Goal: Task Accomplishment & Management: Complete application form

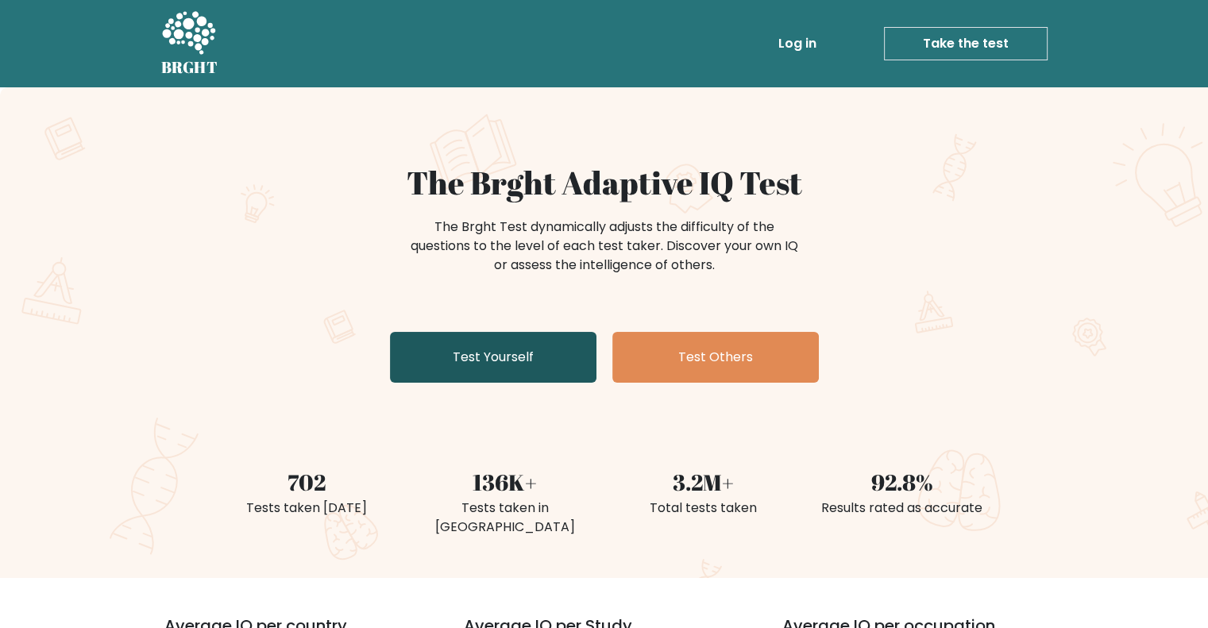
click at [476, 357] on link "Test Yourself" at bounding box center [493, 357] width 206 height 51
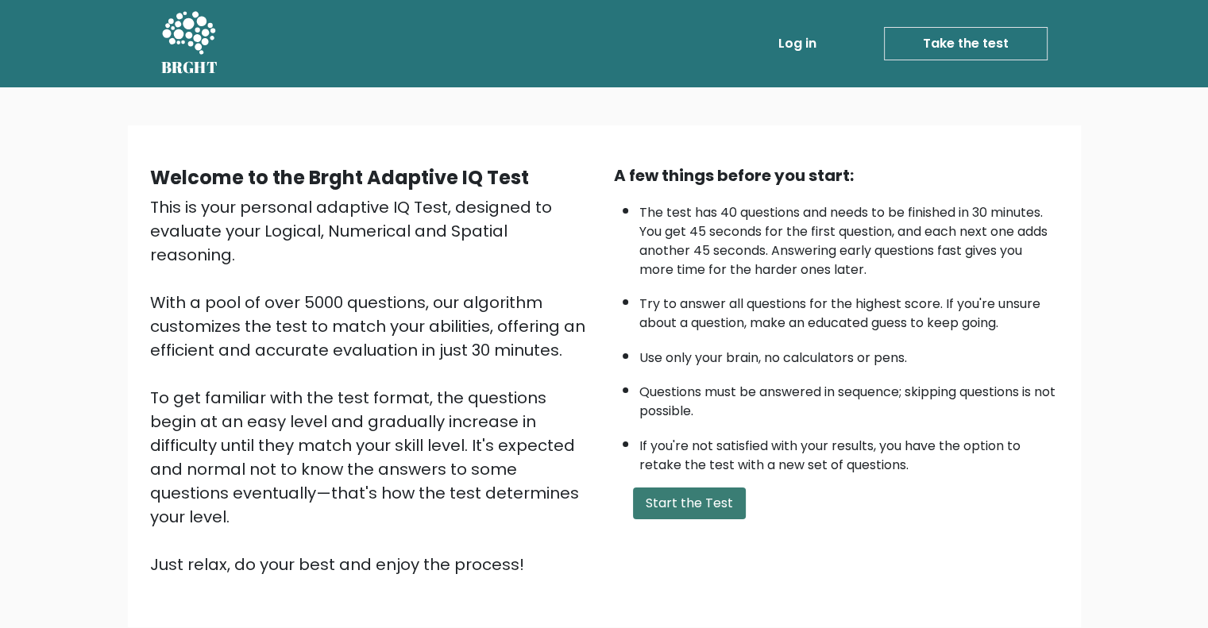
click at [667, 495] on button "Start the Test" at bounding box center [689, 504] width 113 height 32
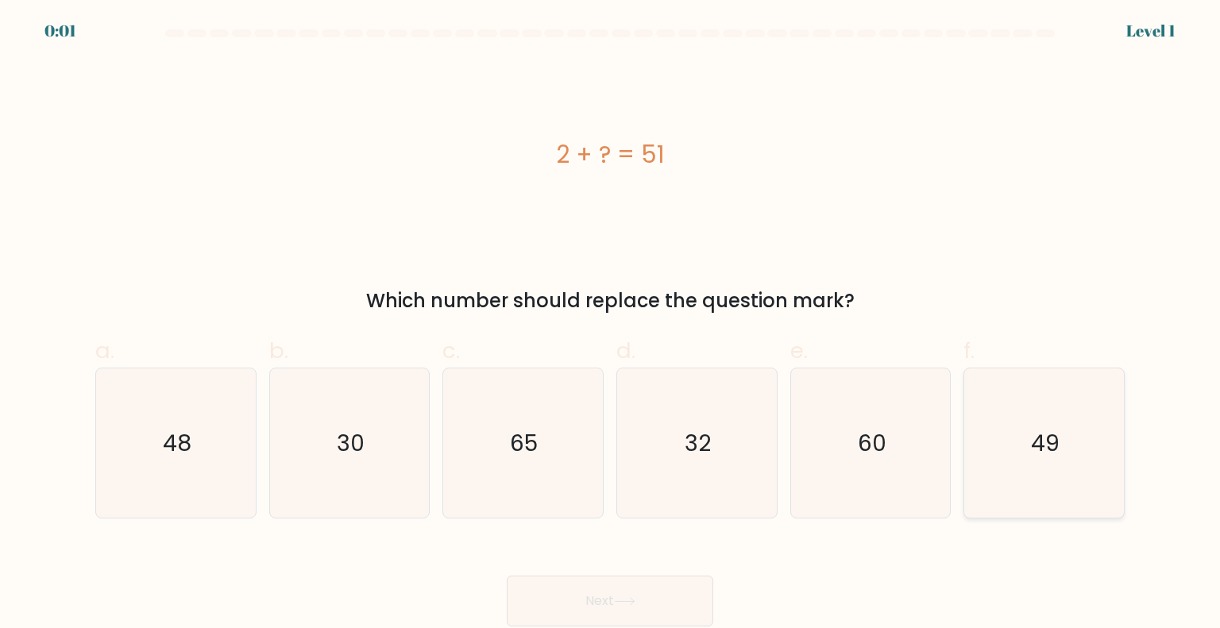
click at [1022, 415] on icon "49" at bounding box center [1043, 442] width 149 height 149
click at [611, 325] on input "f. 49" at bounding box center [610, 319] width 1 height 10
radio input "true"
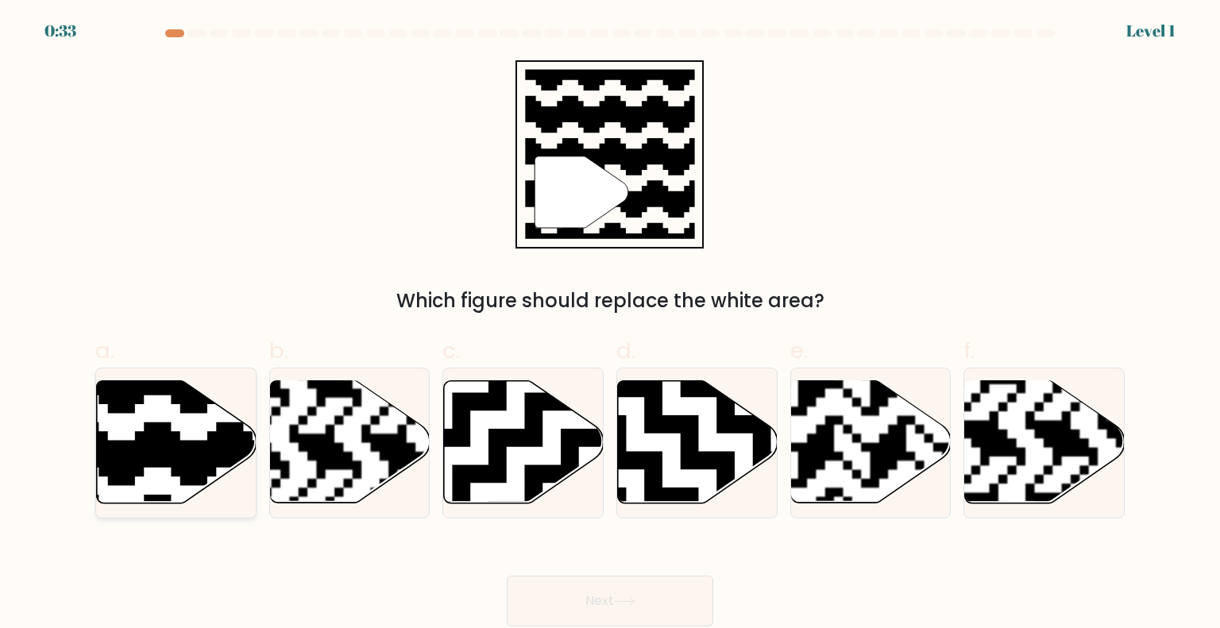
click at [186, 433] on icon at bounding box center [177, 442] width 160 height 122
click at [610, 325] on input "a." at bounding box center [610, 319] width 1 height 10
radio input "true"
click at [698, 592] on button "Next" at bounding box center [610, 601] width 206 height 51
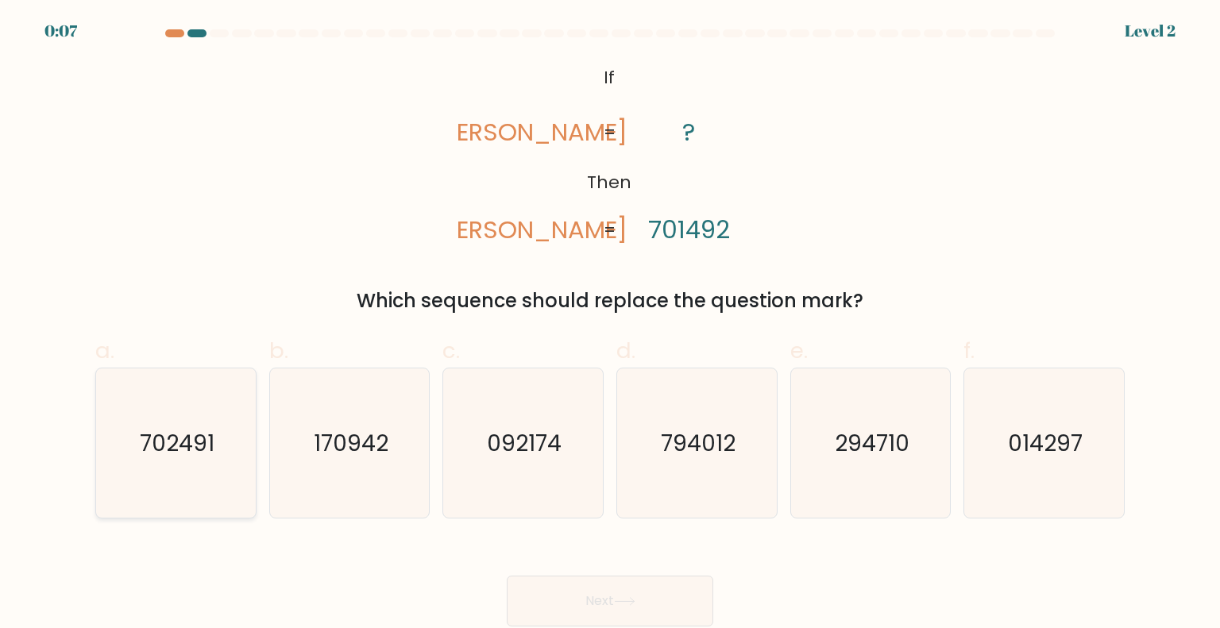
click at [178, 465] on icon "702491" at bounding box center [175, 442] width 149 height 149
click at [610, 325] on input "a. 702491" at bounding box center [610, 319] width 1 height 10
radio input "true"
click at [665, 596] on button "Next" at bounding box center [610, 601] width 206 height 51
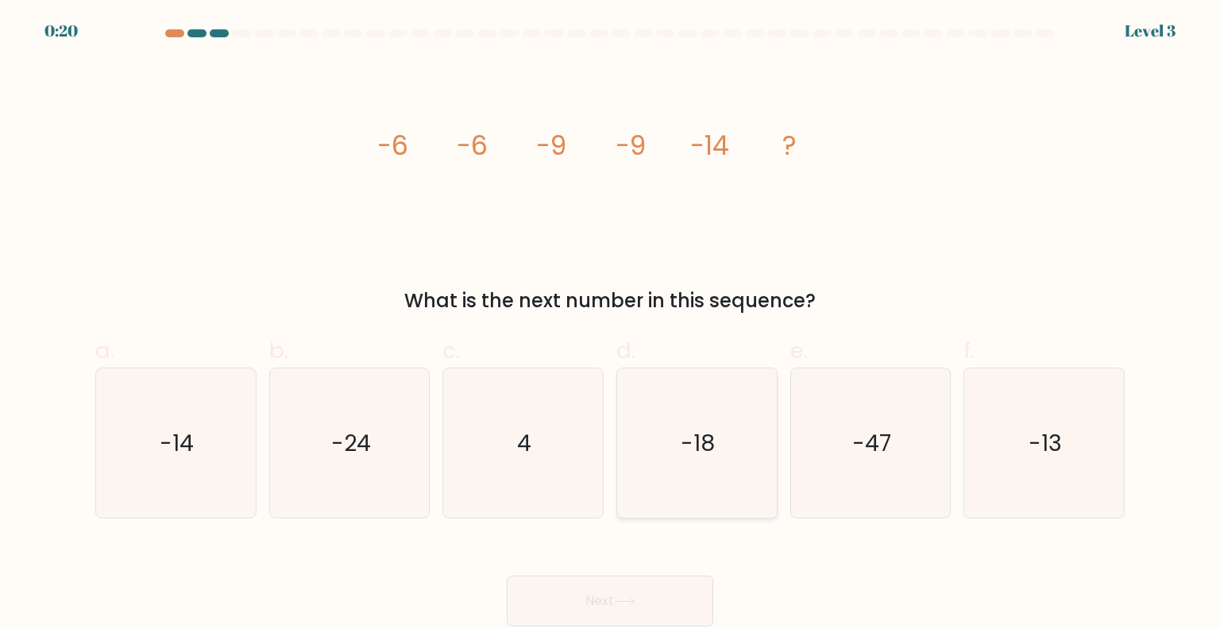
click at [718, 482] on icon "-18" at bounding box center [696, 442] width 149 height 149
click at [611, 325] on input "d. -18" at bounding box center [610, 319] width 1 height 10
radio input "true"
click at [646, 602] on button "Next" at bounding box center [610, 601] width 206 height 51
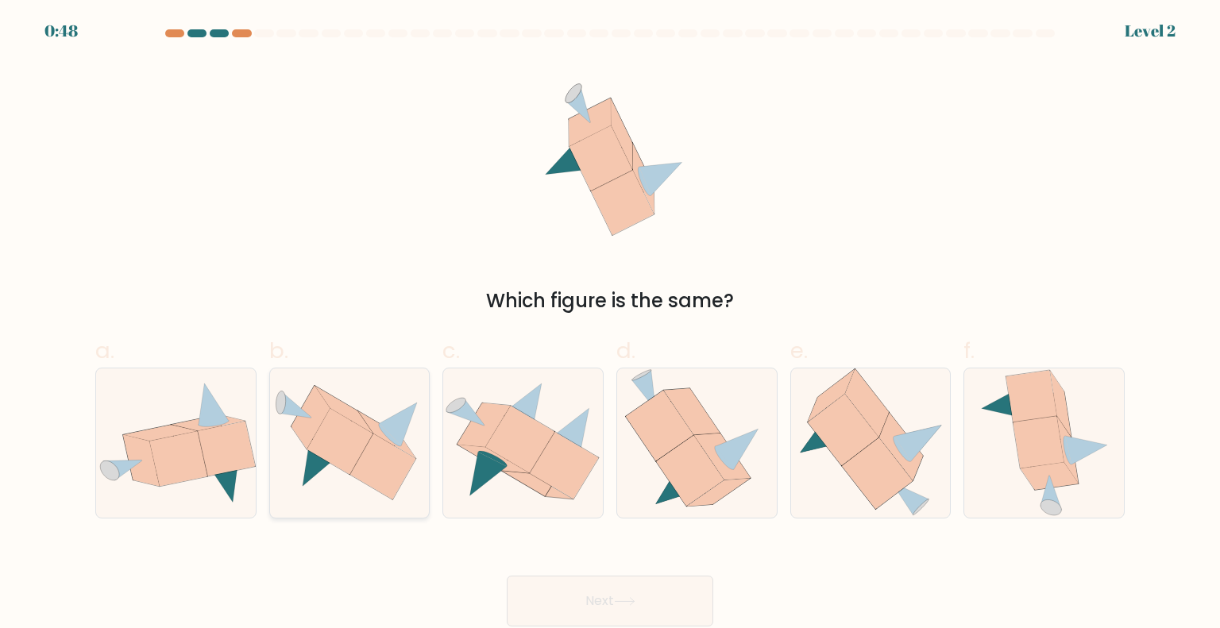
click at [400, 462] on icon at bounding box center [383, 467] width 66 height 66
click at [610, 325] on input "b." at bounding box center [610, 319] width 1 height 10
radio input "true"
click at [538, 601] on button "Next" at bounding box center [610, 601] width 206 height 51
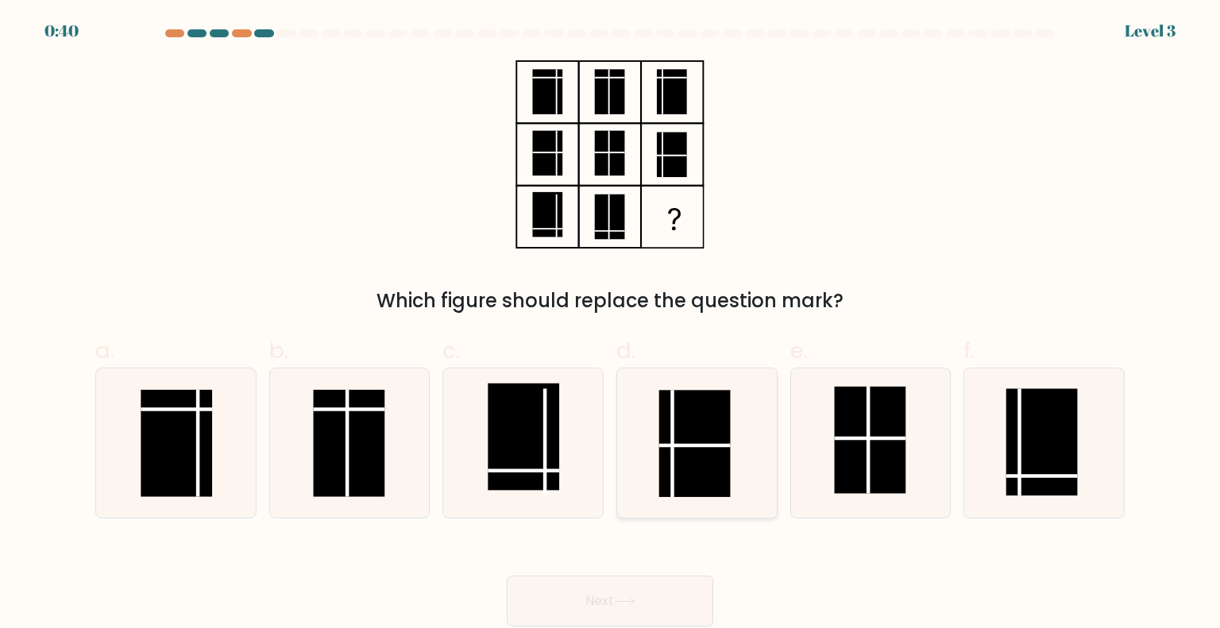
click at [686, 457] on rect at bounding box center [694, 443] width 71 height 107
click at [611, 325] on input "d." at bounding box center [610, 319] width 1 height 10
radio input "true"
click at [626, 597] on icon at bounding box center [624, 601] width 21 height 9
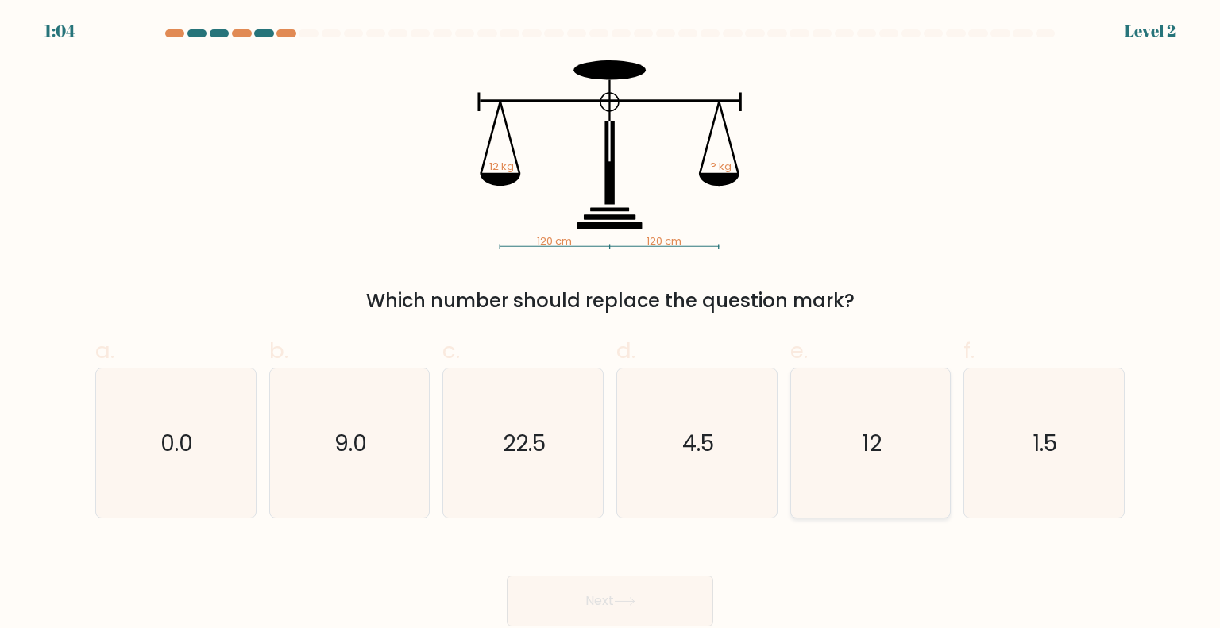
click at [855, 464] on icon "12" at bounding box center [870, 442] width 149 height 149
click at [611, 325] on input "e. 12" at bounding box center [610, 319] width 1 height 10
radio input "true"
click at [635, 605] on icon at bounding box center [624, 601] width 21 height 9
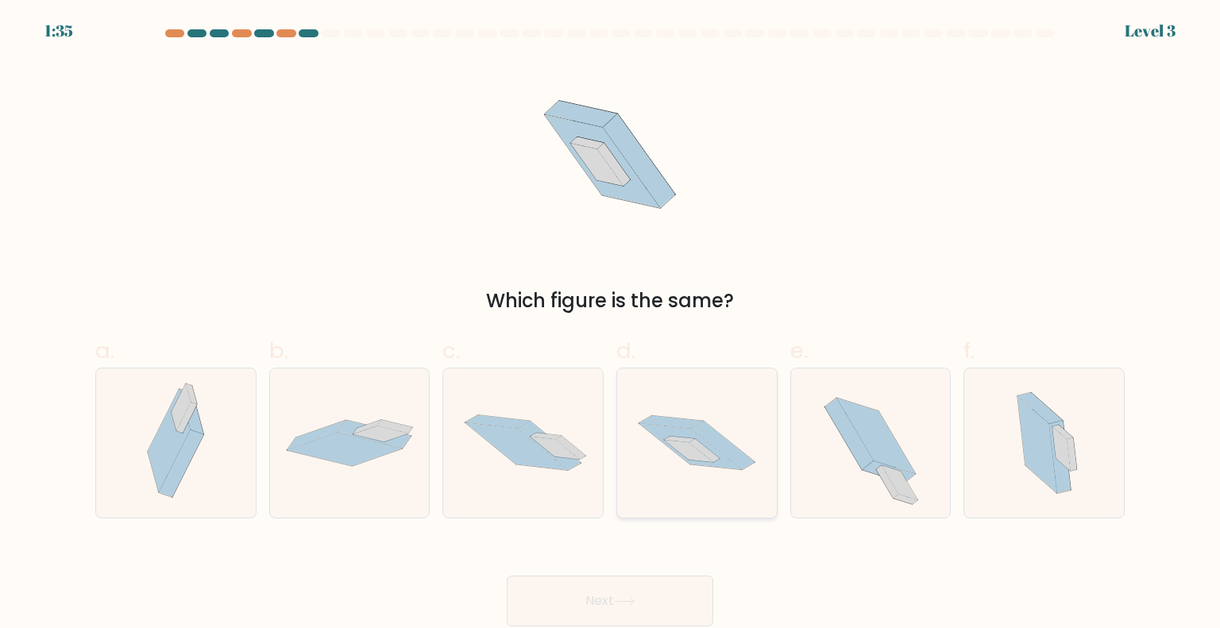
click at [662, 453] on icon at bounding box center [697, 443] width 160 height 106
click at [611, 325] on input "d." at bounding box center [610, 319] width 1 height 10
radio input "true"
click at [565, 603] on button "Next" at bounding box center [610, 601] width 206 height 51
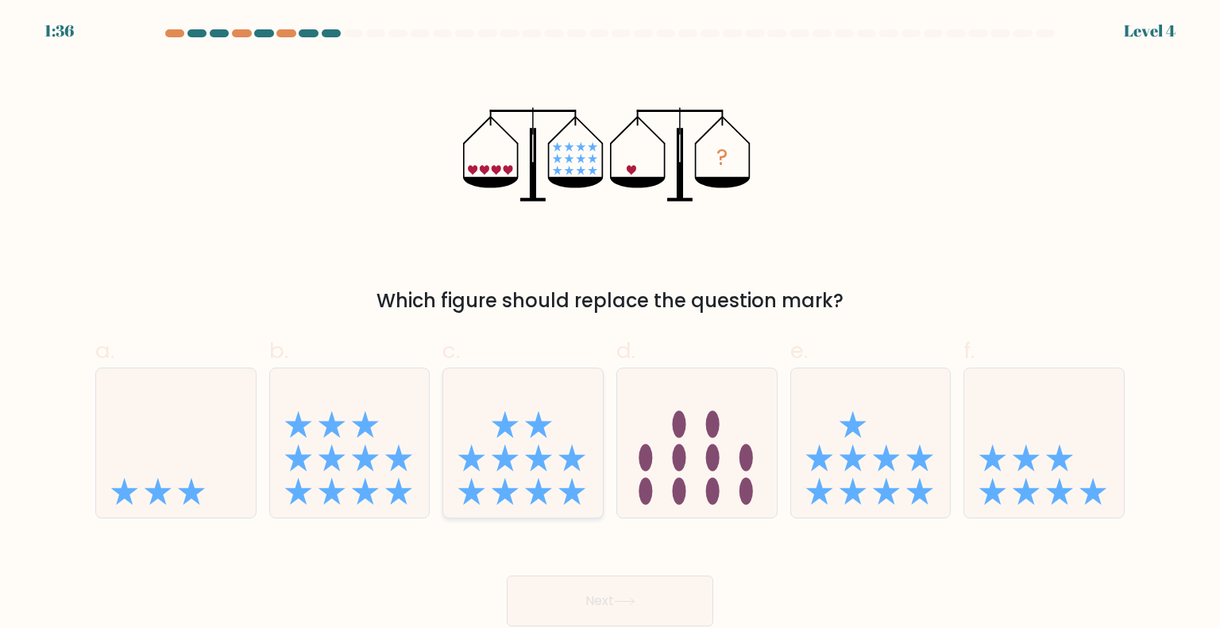
click at [559, 488] on icon at bounding box center [523, 443] width 160 height 132
click at [610, 325] on input "c." at bounding box center [610, 319] width 1 height 10
radio input "true"
click at [596, 626] on button "Next" at bounding box center [610, 601] width 206 height 51
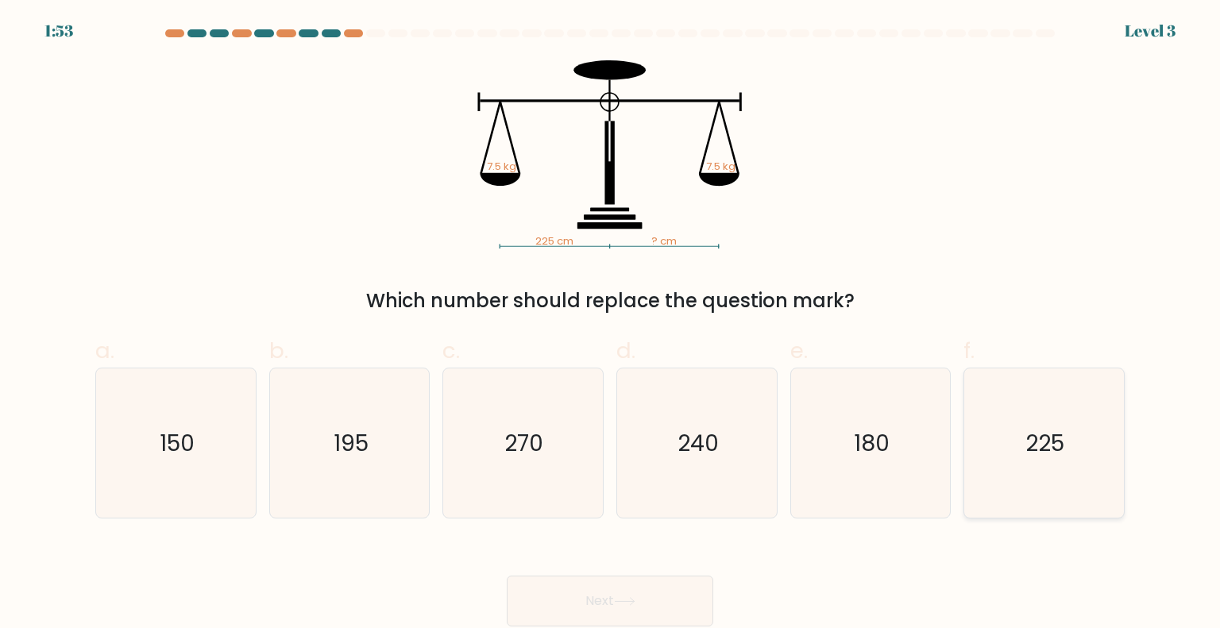
click at [1032, 438] on text "225" at bounding box center [1045, 442] width 39 height 32
click at [611, 325] on input "f. 225" at bounding box center [610, 319] width 1 height 10
radio input "true"
click at [604, 600] on button "Next" at bounding box center [610, 601] width 206 height 51
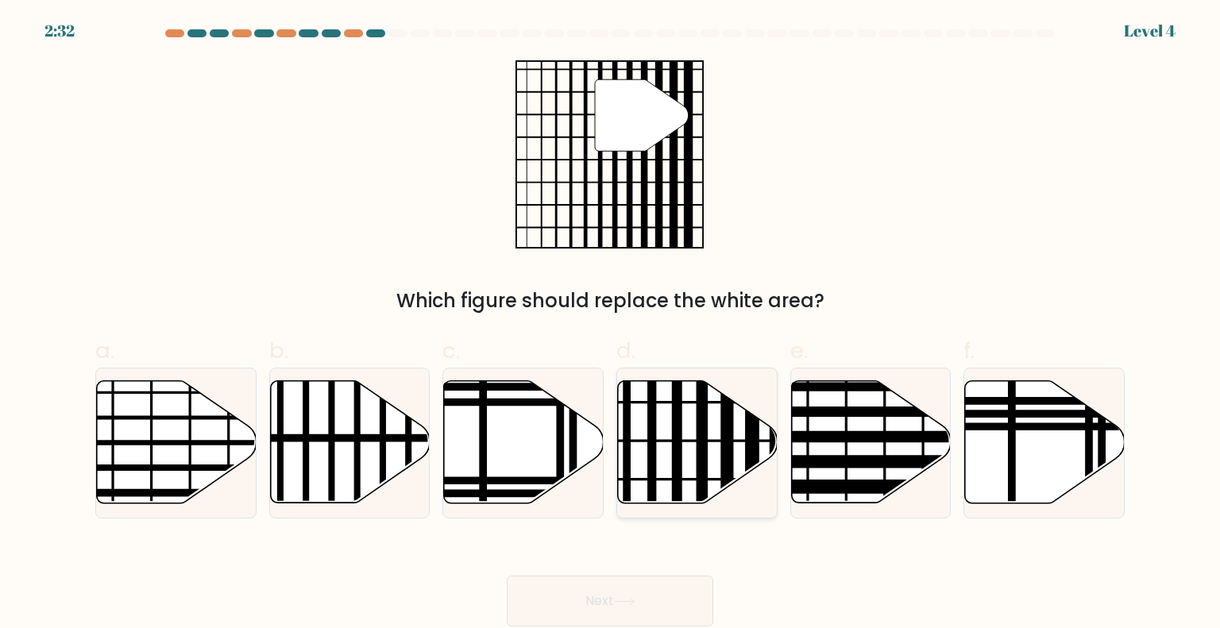
click at [685, 434] on icon at bounding box center [698, 442] width 160 height 122
click at [611, 325] on input "d." at bounding box center [610, 319] width 1 height 10
radio input "true"
click at [588, 594] on button "Next" at bounding box center [610, 601] width 206 height 51
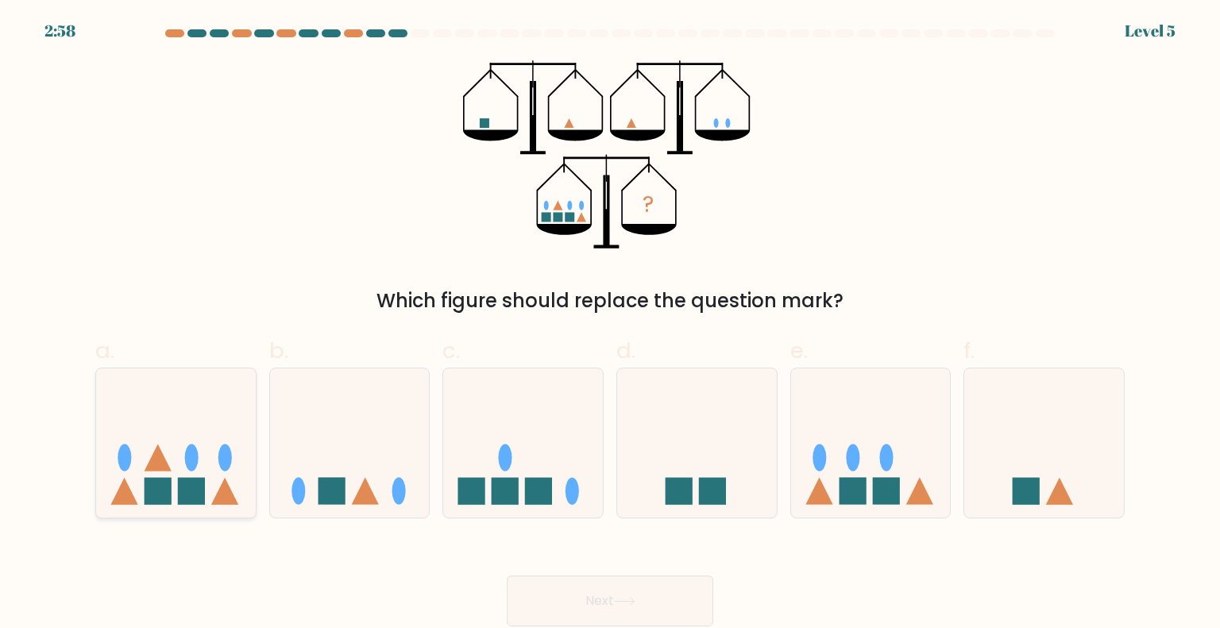
click at [176, 475] on icon at bounding box center [176, 443] width 160 height 132
click at [610, 325] on input "a." at bounding box center [610, 319] width 1 height 10
radio input "true"
click at [560, 606] on button "Next" at bounding box center [610, 601] width 206 height 51
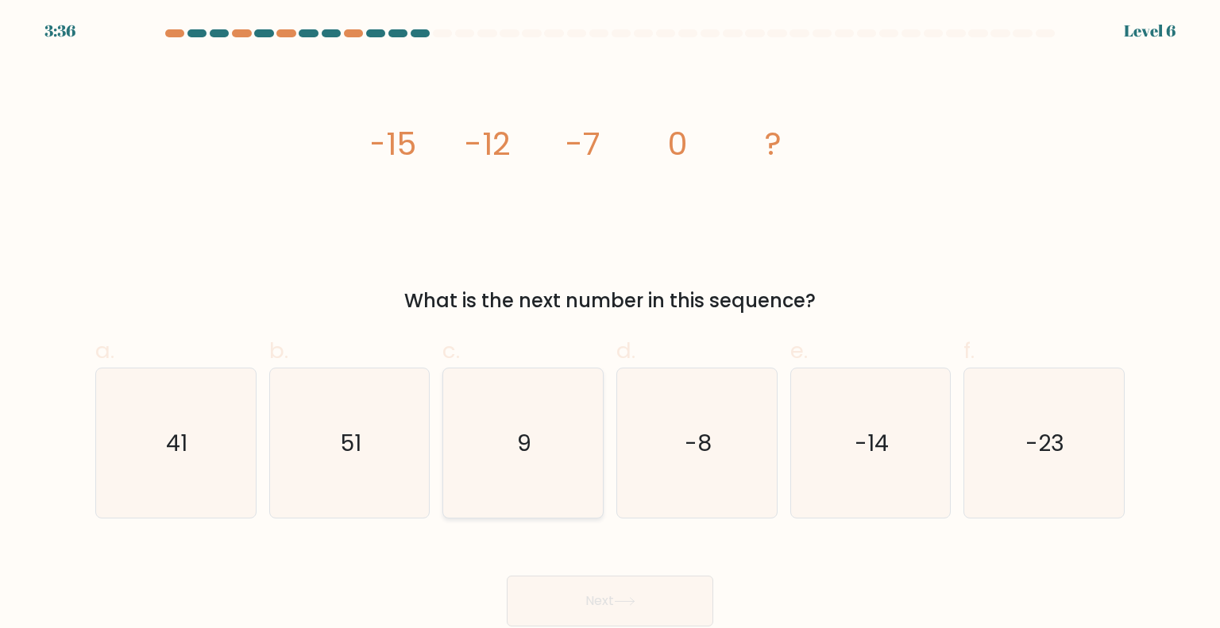
click at [543, 472] on icon "9" at bounding box center [522, 442] width 149 height 149
click at [610, 325] on input "c. 9" at bounding box center [610, 319] width 1 height 10
radio input "true"
click at [718, 451] on icon "-8" at bounding box center [696, 442] width 149 height 149
click at [611, 325] on input "d. -8" at bounding box center [610, 319] width 1 height 10
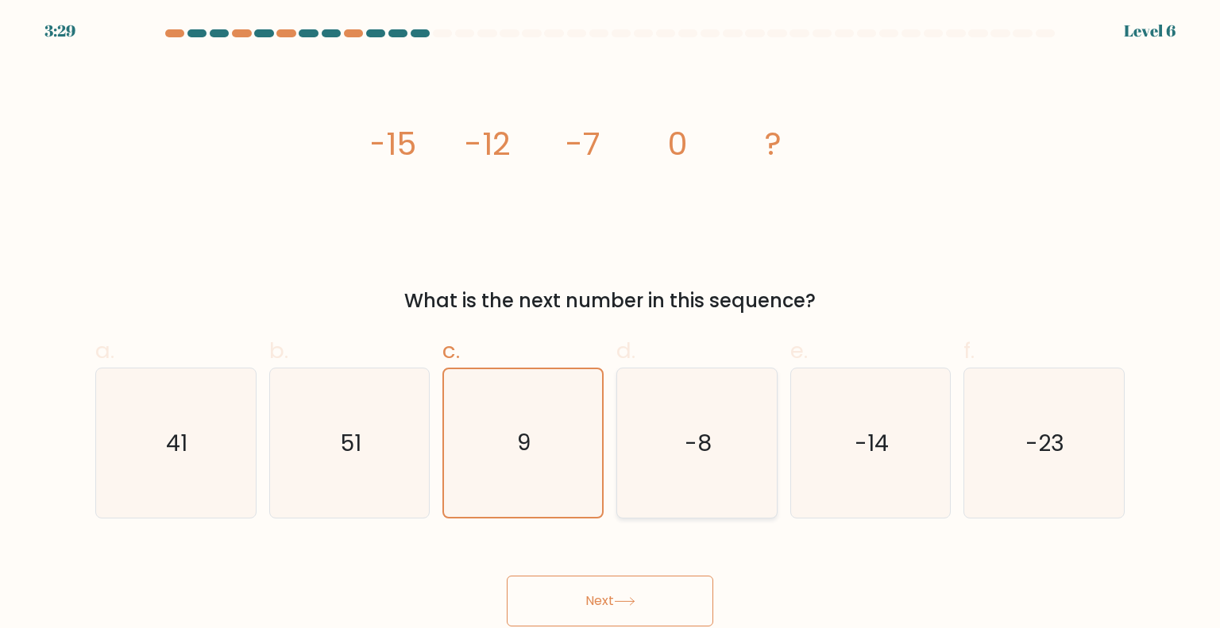
radio input "true"
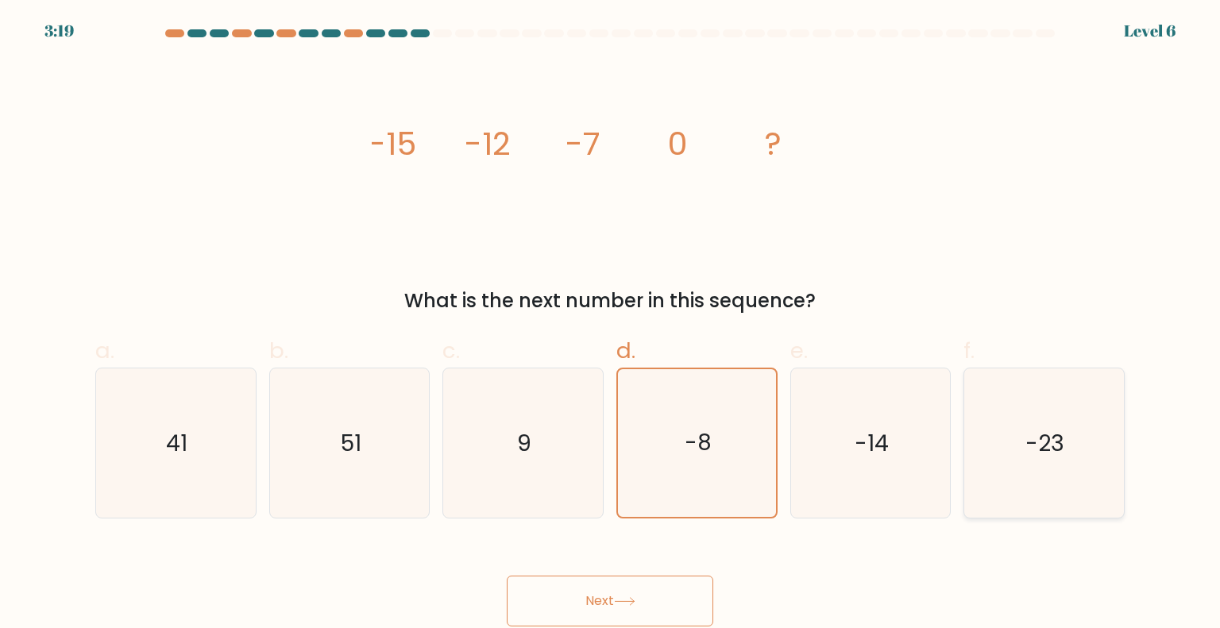
click at [999, 476] on icon "-23" at bounding box center [1043, 442] width 149 height 149
click at [611, 325] on input "f. -23" at bounding box center [610, 319] width 1 height 10
radio input "true"
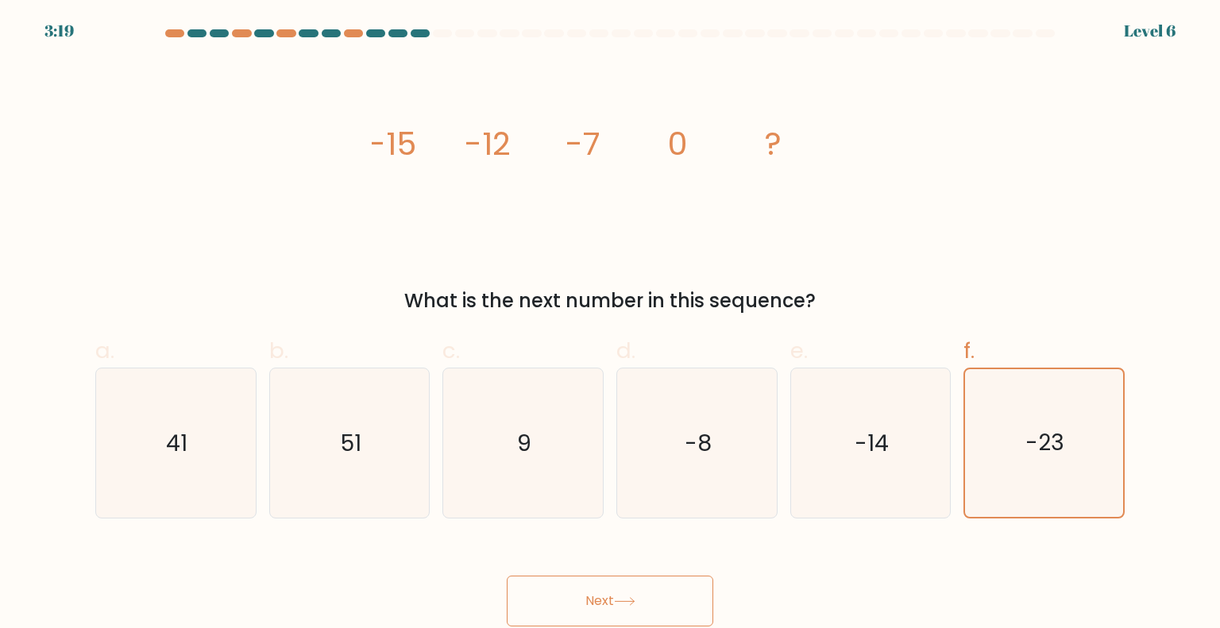
click at [587, 606] on button "Next" at bounding box center [610, 601] width 206 height 51
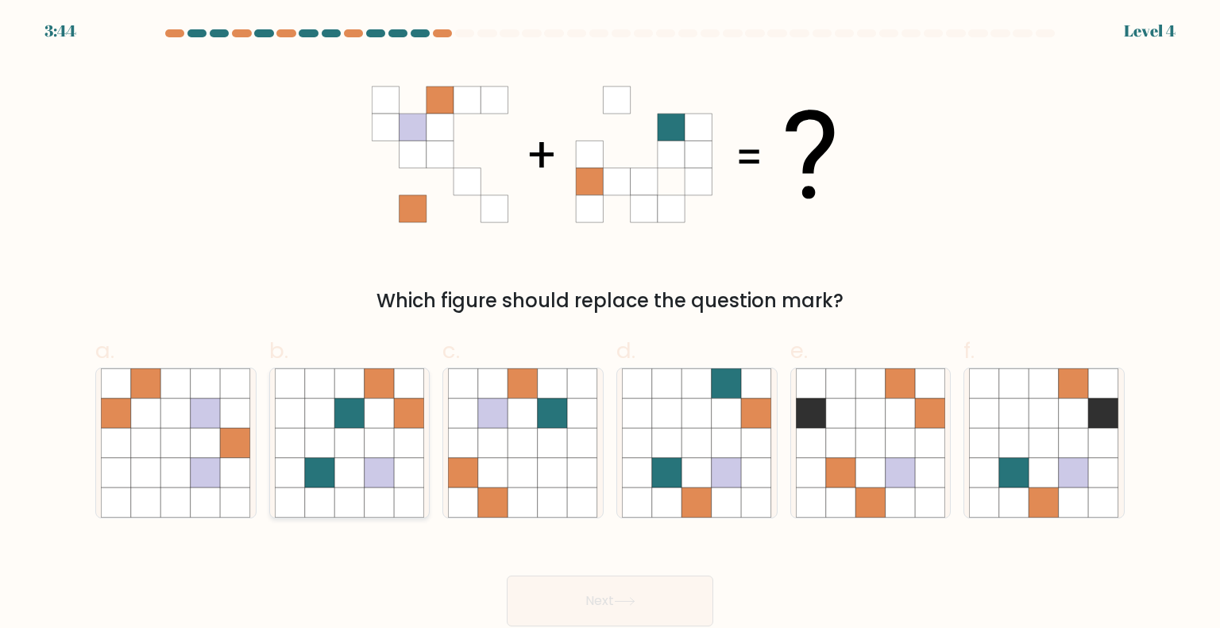
click at [366, 496] on icon at bounding box center [379, 503] width 30 height 30
click at [610, 325] on input "b." at bounding box center [610, 319] width 1 height 10
radio input "true"
click at [566, 587] on button "Next" at bounding box center [610, 601] width 206 height 51
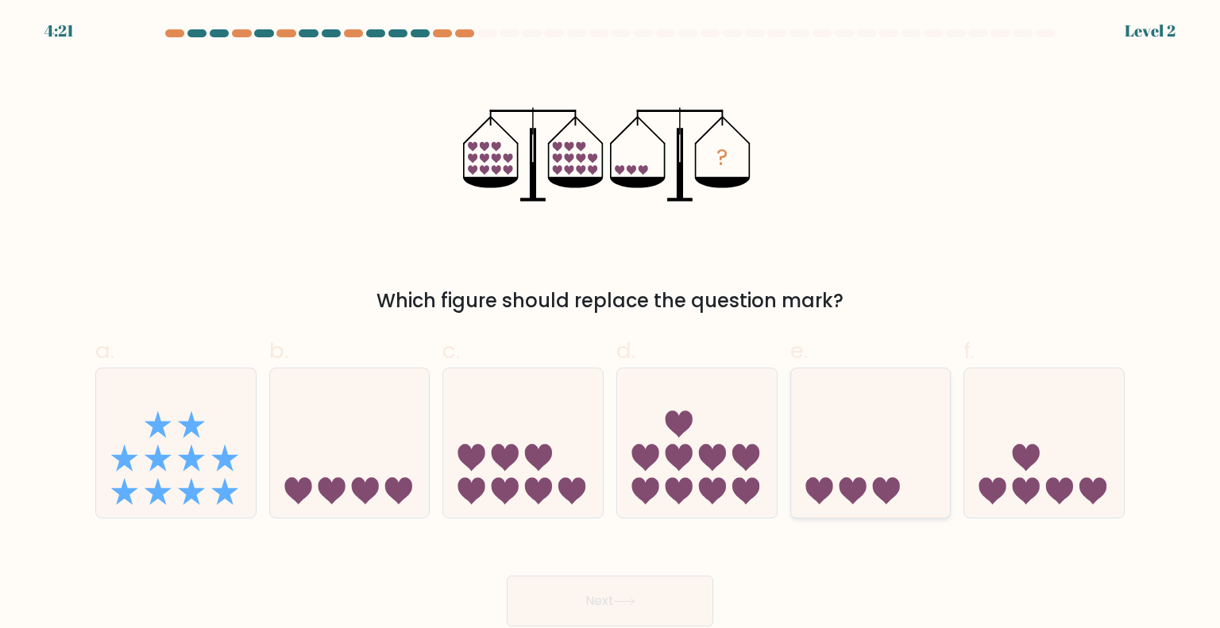
click at [920, 461] on icon at bounding box center [871, 443] width 160 height 132
click at [611, 325] on input "e." at bounding box center [610, 319] width 1 height 10
radio input "true"
click at [654, 590] on button "Next" at bounding box center [610, 601] width 206 height 51
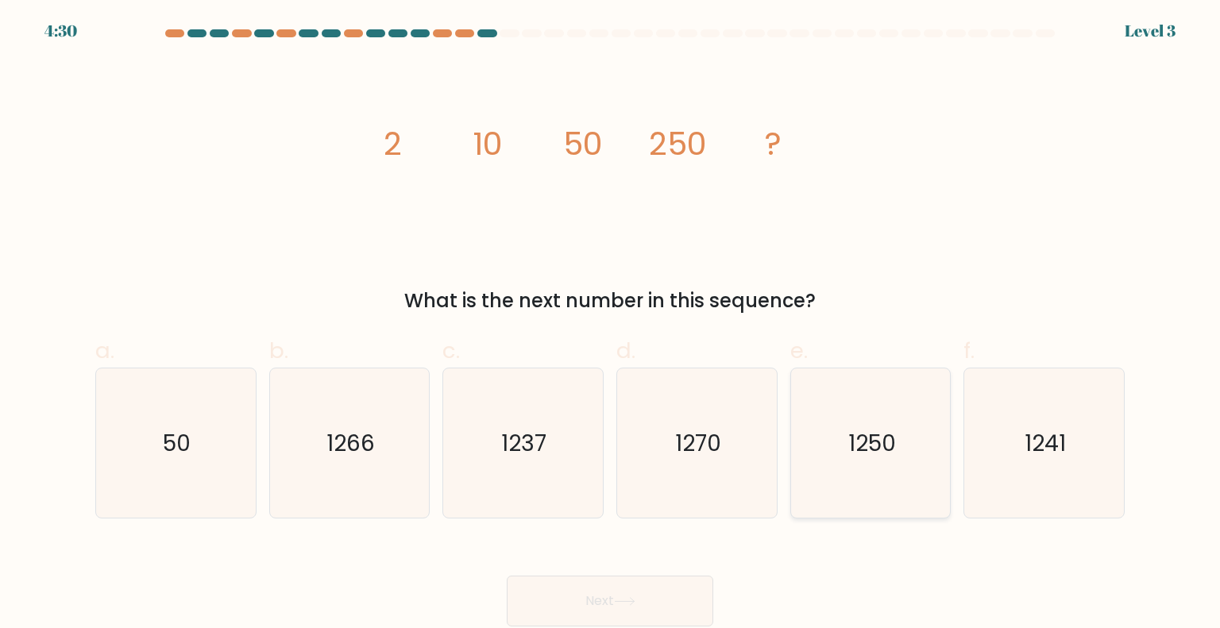
click at [845, 453] on icon "1250" at bounding box center [870, 442] width 149 height 149
click at [611, 325] on input "e. 1250" at bounding box center [610, 319] width 1 height 10
radio input "true"
click at [670, 598] on button "Next" at bounding box center [610, 601] width 206 height 51
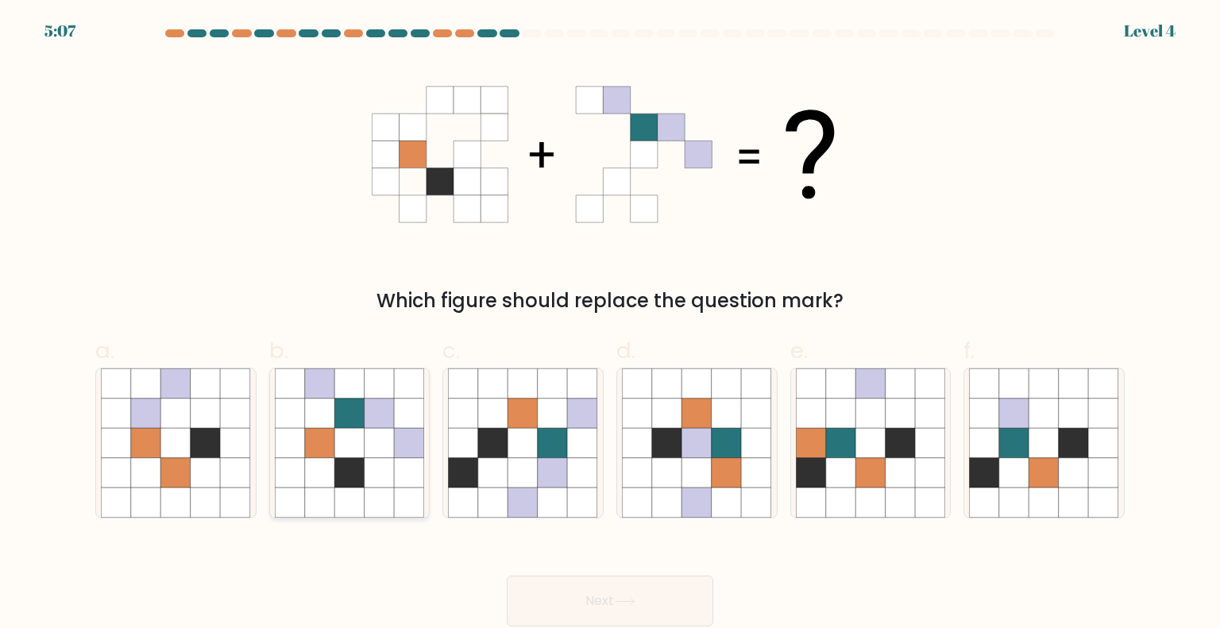
click at [374, 473] on icon at bounding box center [379, 473] width 30 height 30
click at [610, 325] on input "b." at bounding box center [610, 319] width 1 height 10
radio input "true"
click at [532, 592] on button "Next" at bounding box center [610, 601] width 206 height 51
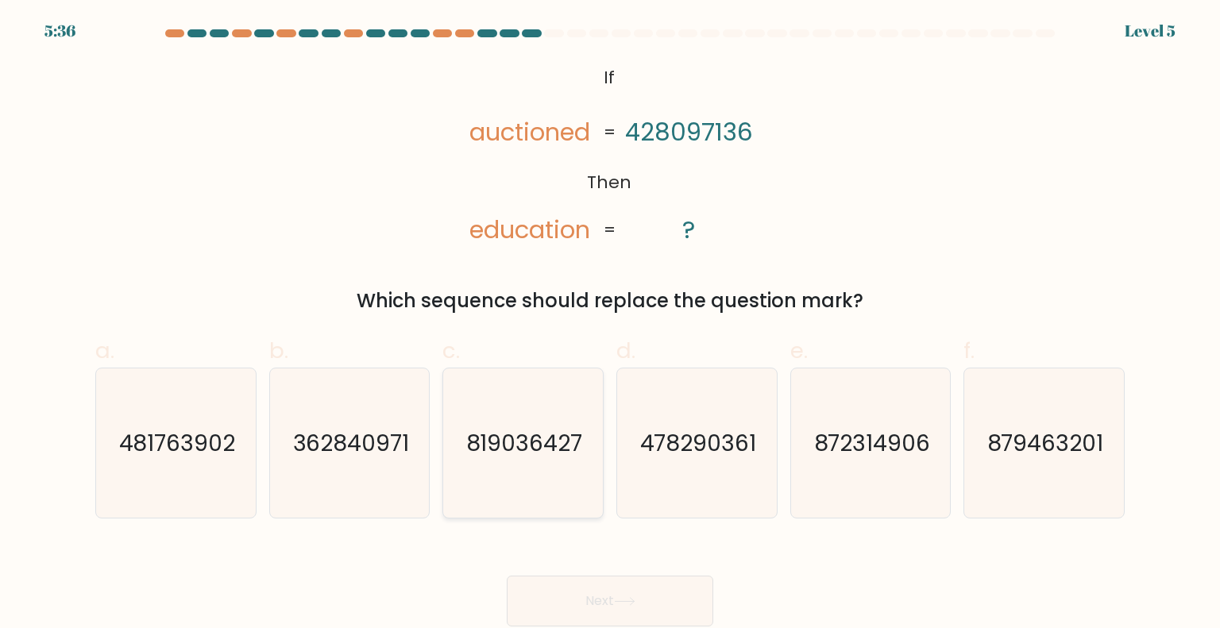
drag, startPoint x: 533, startPoint y: 406, endPoint x: 522, endPoint y: 405, distance: 11.1
click at [522, 405] on icon "819036427" at bounding box center [522, 442] width 149 height 149
click at [513, 410] on icon "819036427" at bounding box center [522, 442] width 149 height 149
click at [610, 325] on input "c. 819036427" at bounding box center [610, 319] width 1 height 10
radio input "true"
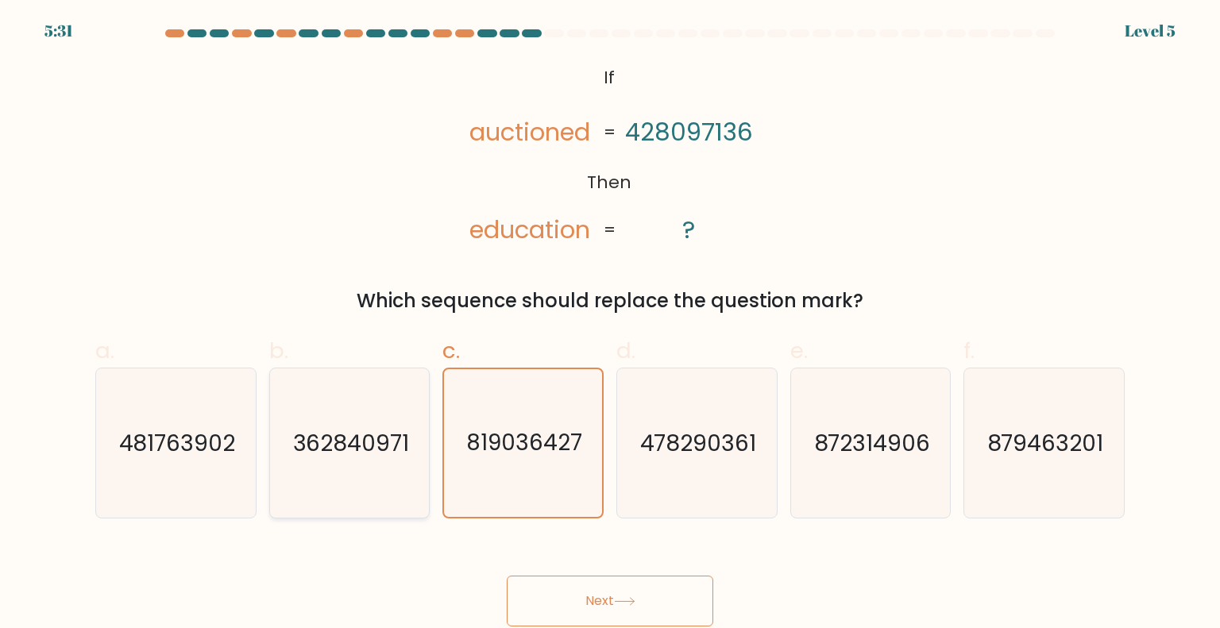
click at [407, 498] on icon "362840971" at bounding box center [349, 442] width 149 height 149
click at [610, 325] on input "b. 362840971" at bounding box center [610, 319] width 1 height 10
radio input "true"
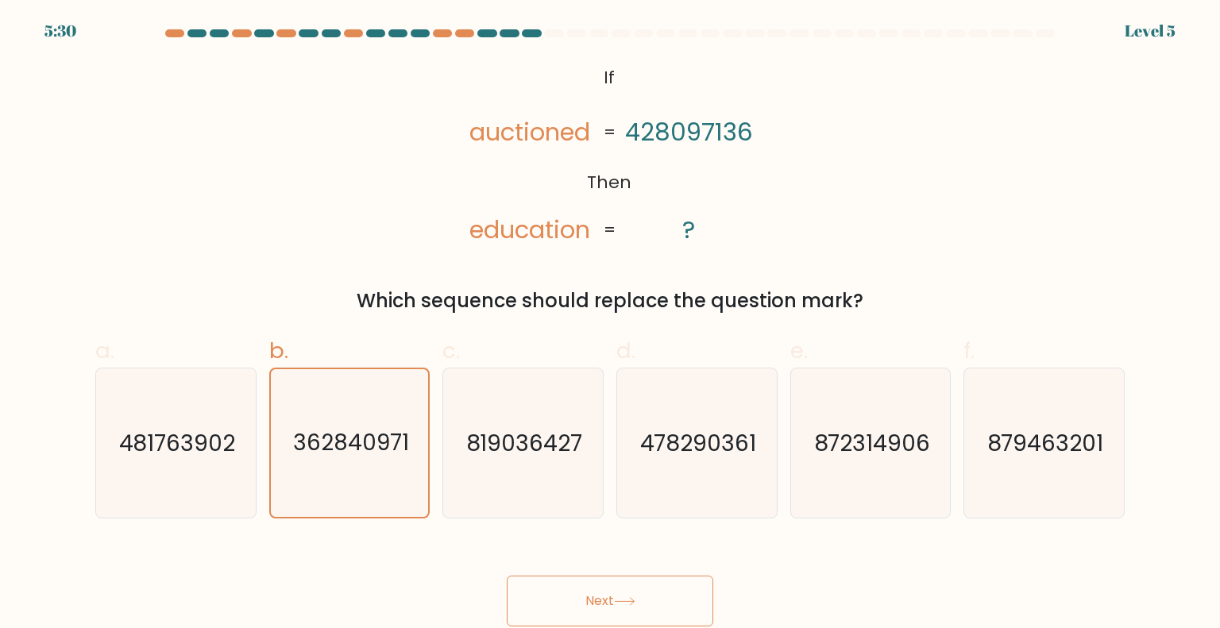
click at [551, 602] on button "Next" at bounding box center [610, 601] width 206 height 51
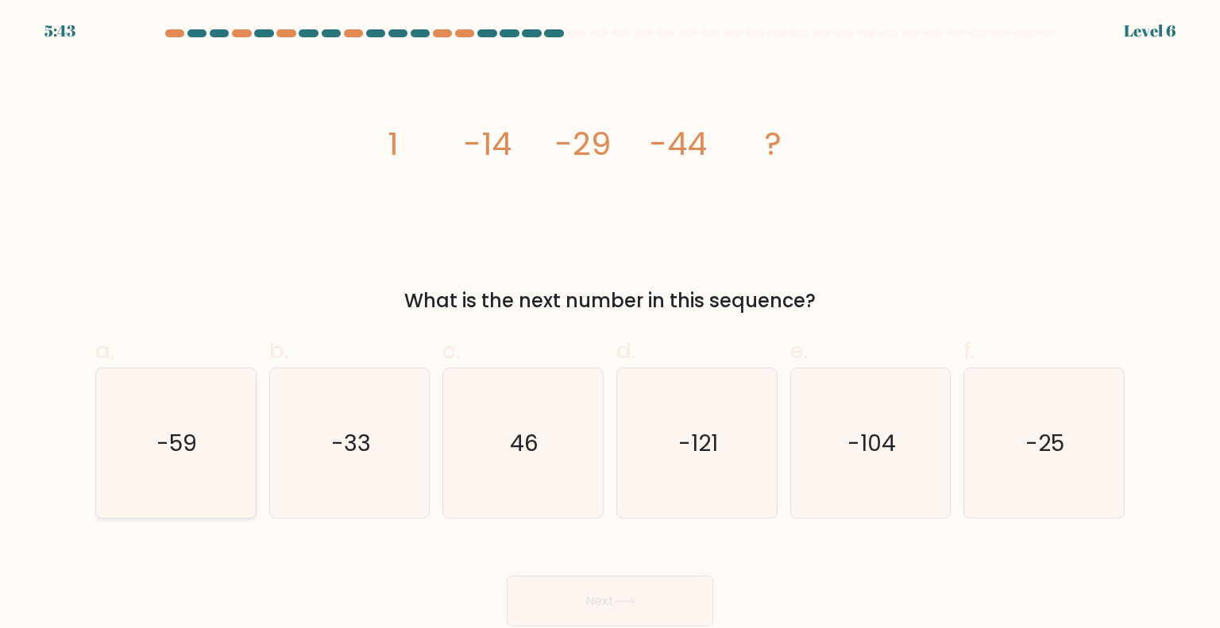
click at [204, 472] on icon "-59" at bounding box center [175, 442] width 149 height 149
click at [610, 325] on input "a. -59" at bounding box center [610, 319] width 1 height 10
radio input "true"
click at [561, 603] on button "Next" at bounding box center [610, 601] width 206 height 51
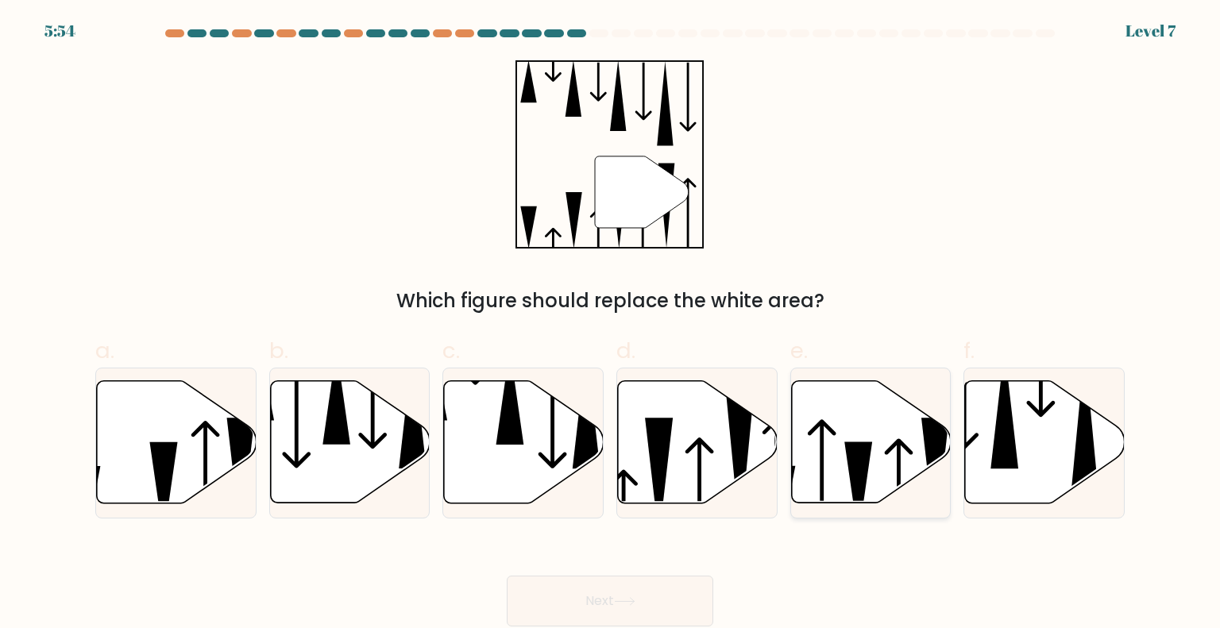
click at [824, 448] on icon at bounding box center [871, 442] width 160 height 122
click at [611, 325] on input "e." at bounding box center [610, 319] width 1 height 10
radio input "true"
click at [637, 606] on button "Next" at bounding box center [610, 601] width 206 height 51
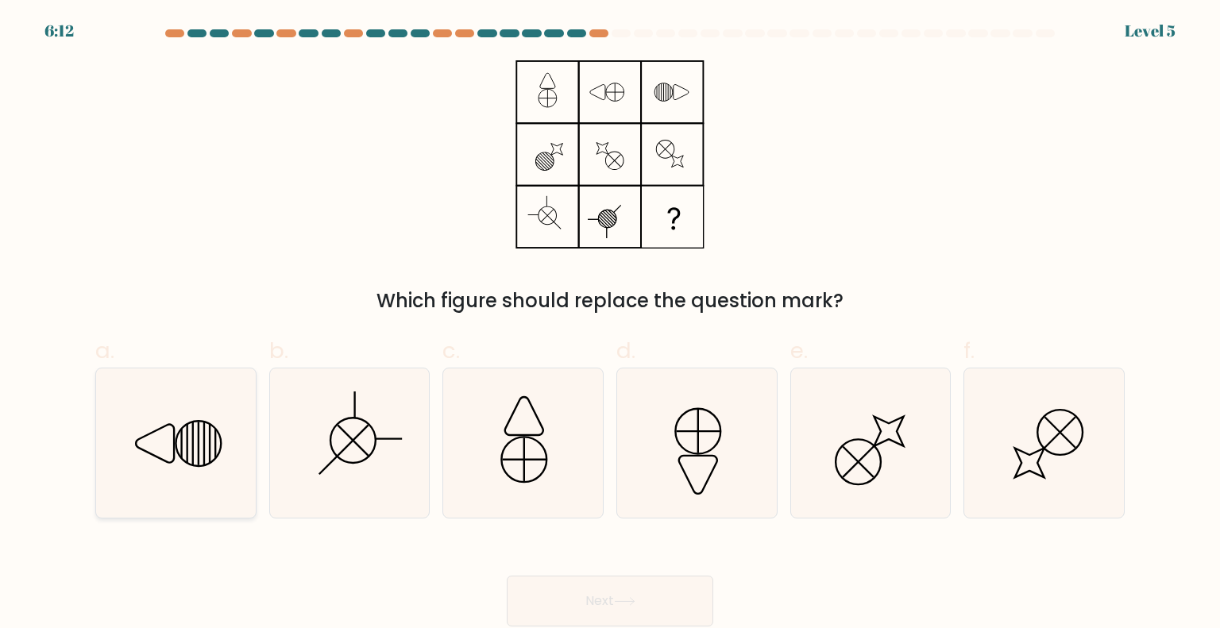
click at [191, 468] on icon at bounding box center [175, 442] width 149 height 149
click at [610, 325] on input "a." at bounding box center [610, 319] width 1 height 10
radio input "true"
click at [538, 580] on button "Next" at bounding box center [610, 601] width 206 height 51
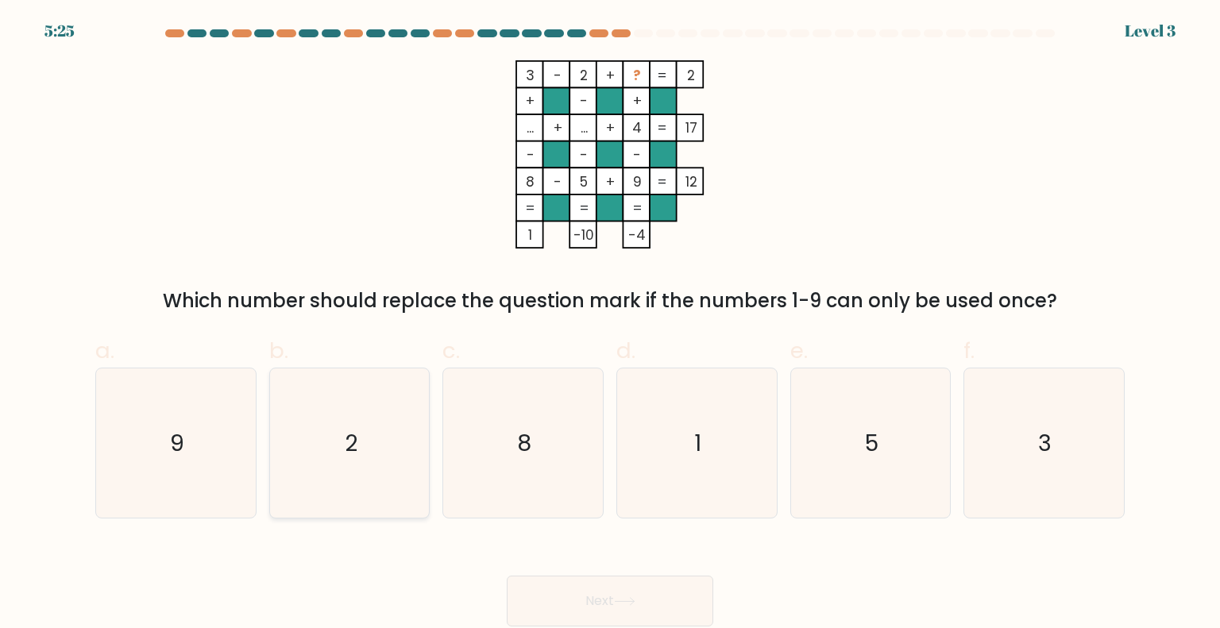
click at [337, 450] on icon "2" at bounding box center [349, 442] width 149 height 149
click at [610, 325] on input "b. 2" at bounding box center [610, 319] width 1 height 10
radio input "true"
click at [685, 466] on icon "1" at bounding box center [696, 442] width 149 height 149
click at [611, 325] on input "d. 1" at bounding box center [610, 319] width 1 height 10
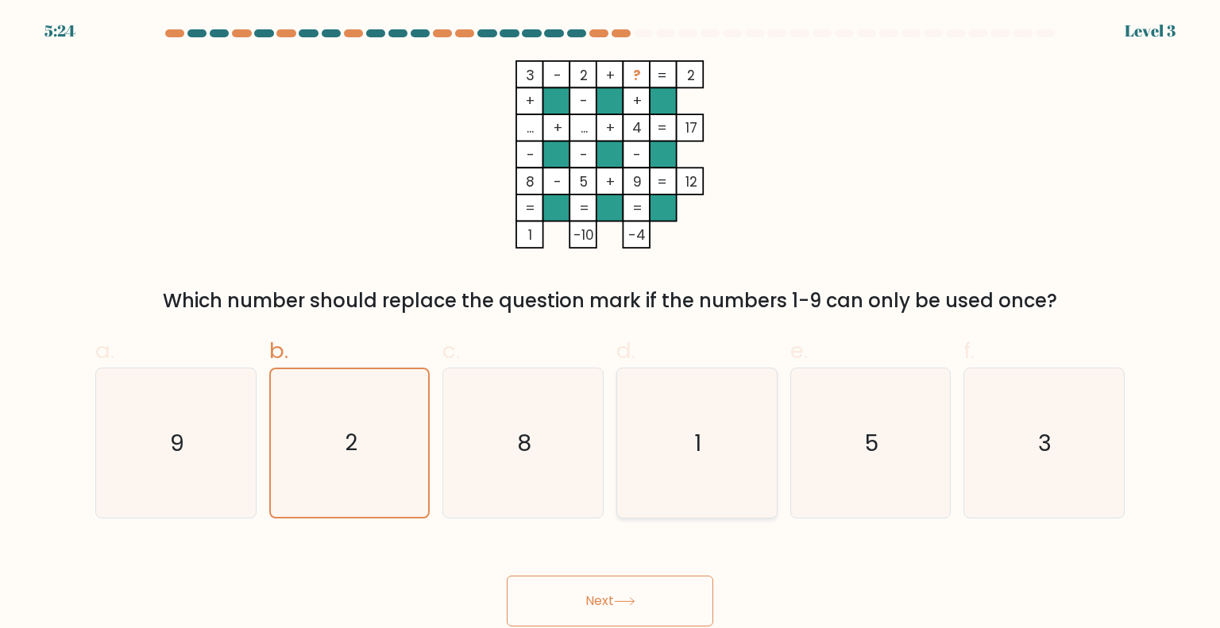
radio input "true"
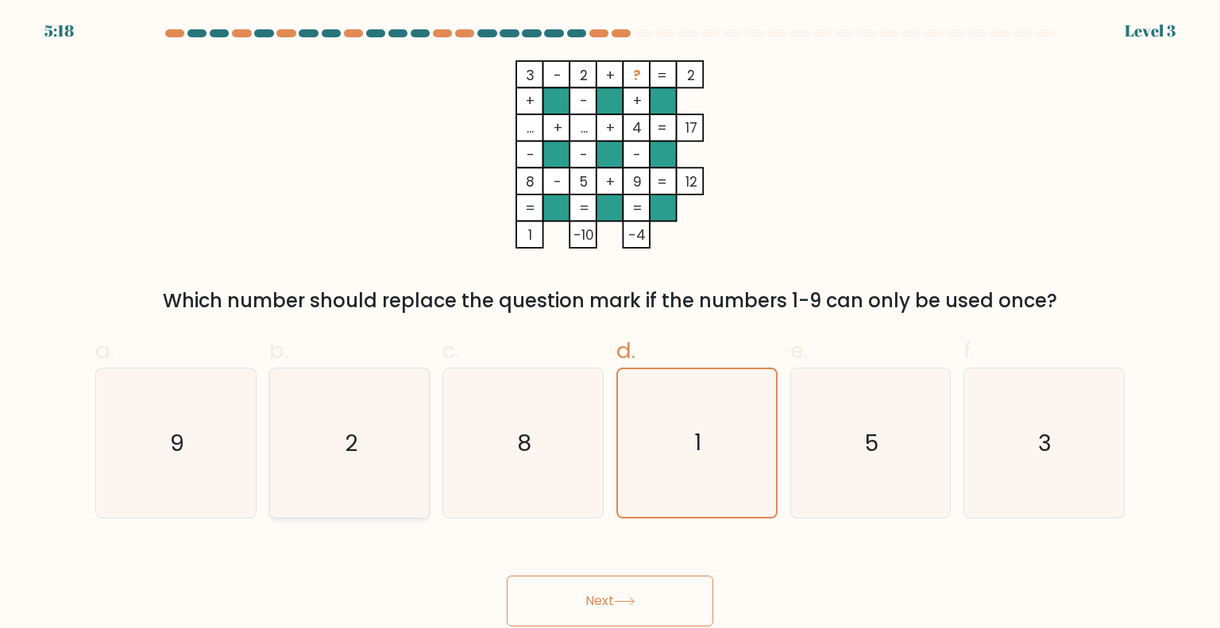
click at [357, 476] on icon "2" at bounding box center [349, 442] width 149 height 149
click at [610, 325] on input "b. 2" at bounding box center [610, 319] width 1 height 10
radio input "true"
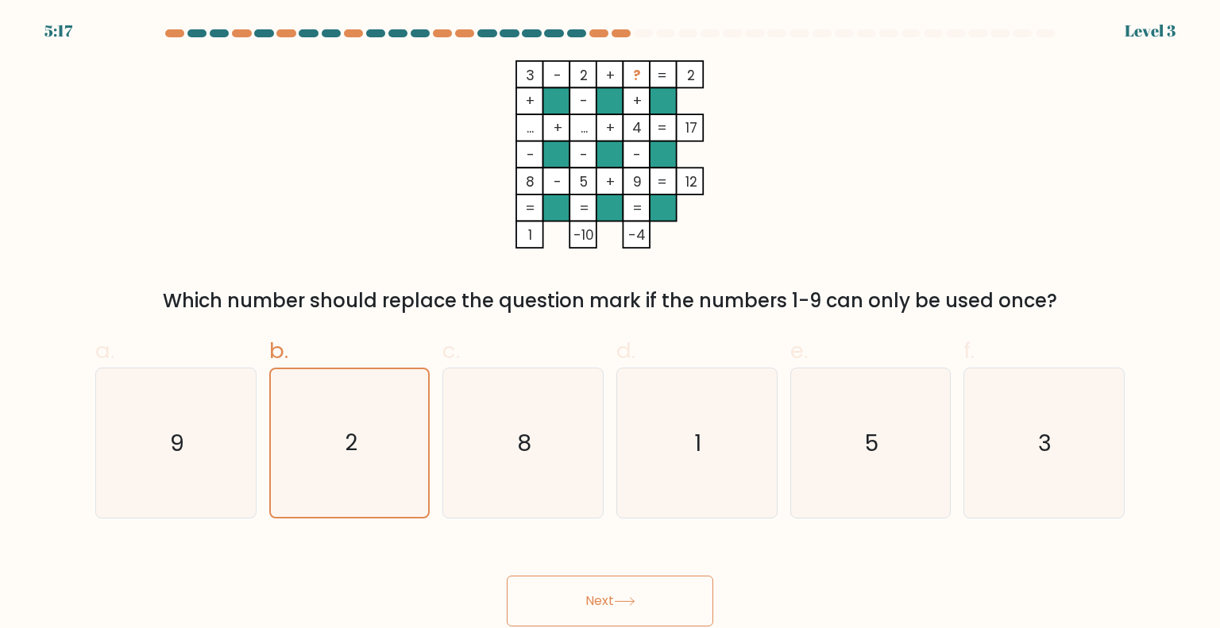
click at [586, 593] on button "Next" at bounding box center [610, 601] width 206 height 51
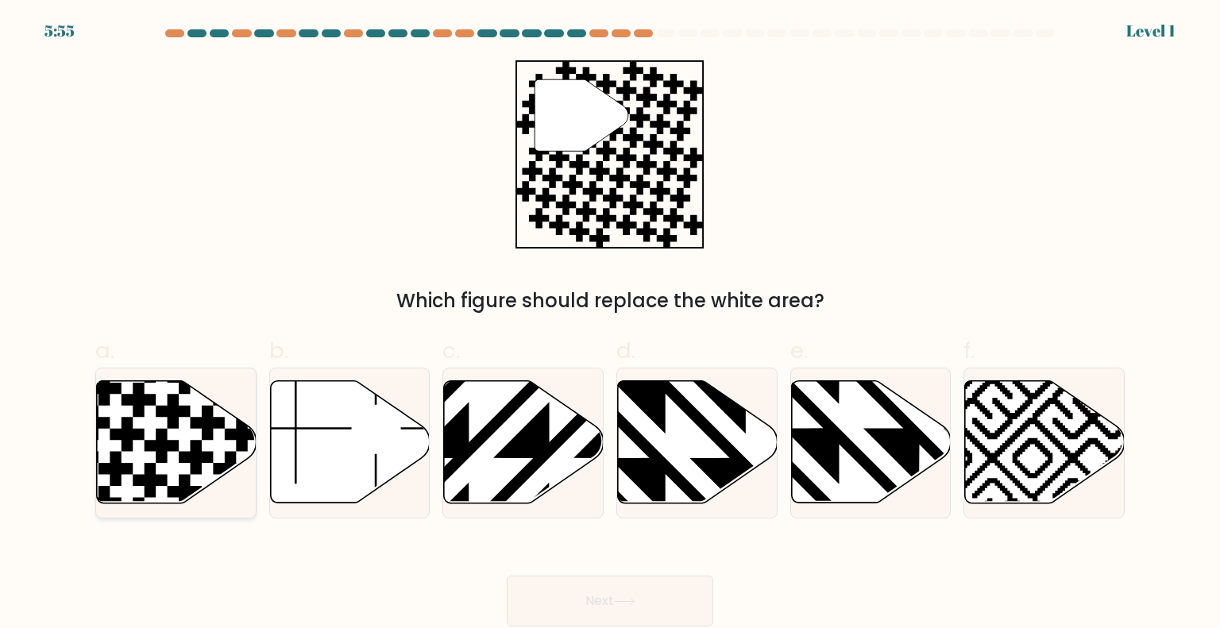
click at [125, 448] on icon at bounding box center [127, 435] width 34 height 34
click at [610, 325] on input "a." at bounding box center [610, 319] width 1 height 10
radio input "true"
click at [578, 611] on button "Next" at bounding box center [610, 601] width 206 height 51
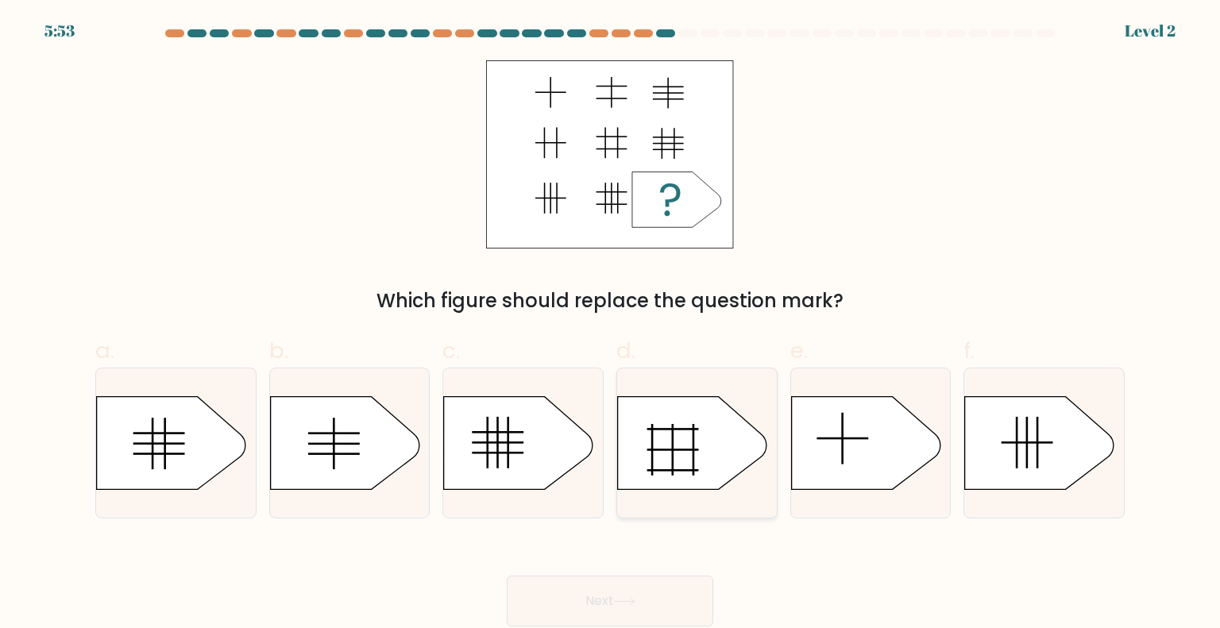
click at [692, 438] on icon at bounding box center [692, 442] width 149 height 93
click at [611, 325] on input "d." at bounding box center [610, 319] width 1 height 10
radio input "true"
click at [615, 607] on button "Next" at bounding box center [610, 601] width 206 height 51
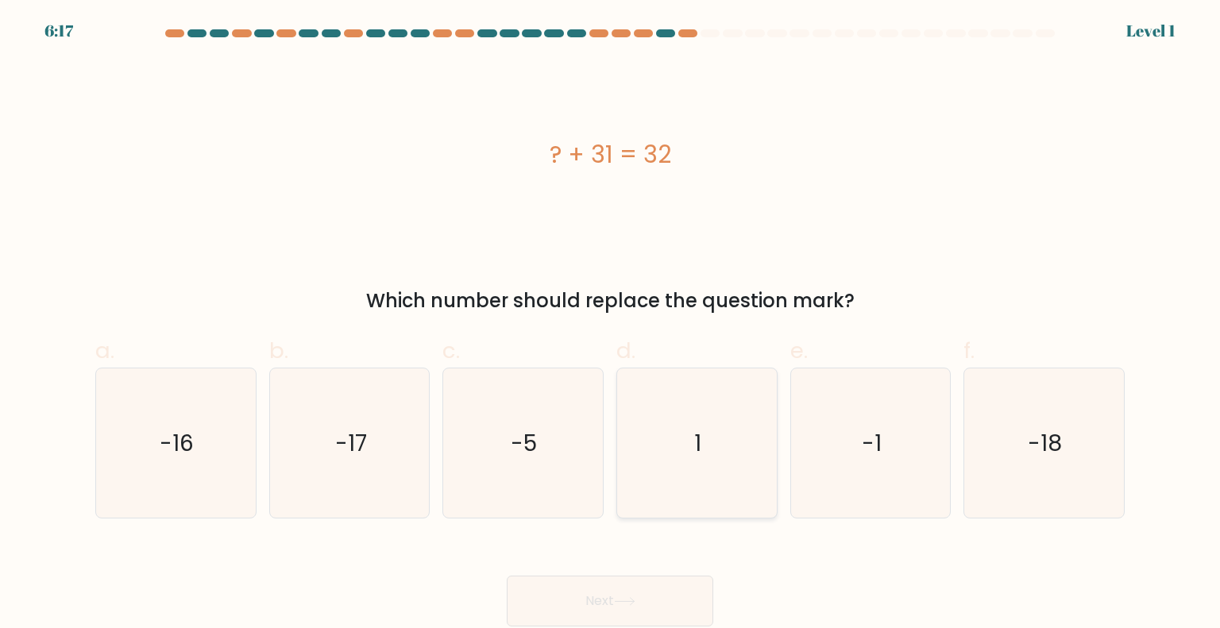
click at [734, 432] on icon "1" at bounding box center [696, 442] width 149 height 149
click at [611, 325] on input "d. 1" at bounding box center [610, 319] width 1 height 10
radio input "true"
click at [661, 591] on button "Next" at bounding box center [610, 601] width 206 height 51
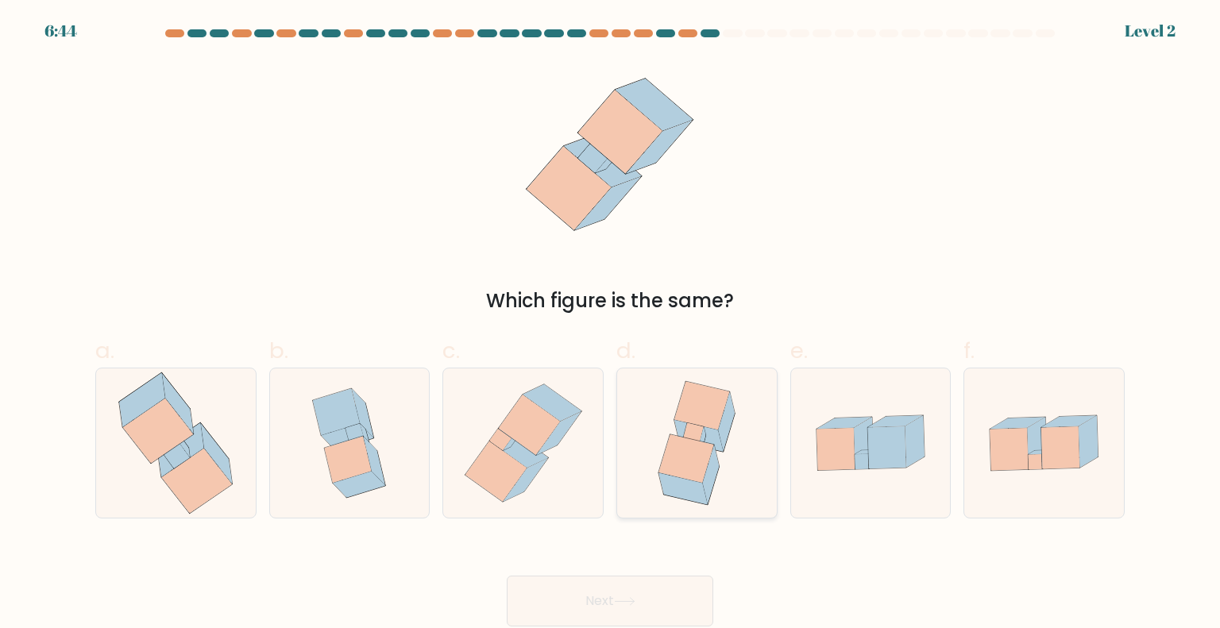
drag, startPoint x: 727, startPoint y: 450, endPoint x: 625, endPoint y: 440, distance: 103.0
click at [625, 440] on div at bounding box center [696, 443] width 161 height 151
click at [611, 325] on input "d." at bounding box center [610, 319] width 1 height 10
radio input "true"
click at [561, 424] on icon at bounding box center [558, 433] width 44 height 44
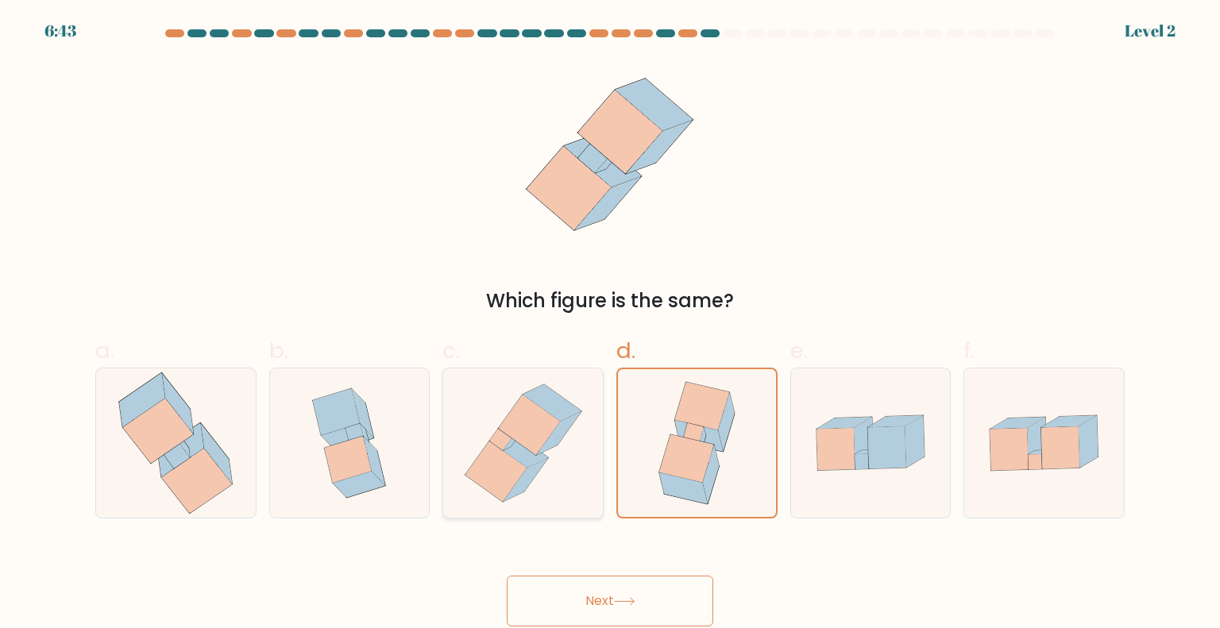
click at [610, 325] on input "c." at bounding box center [610, 319] width 1 height 10
radio input "true"
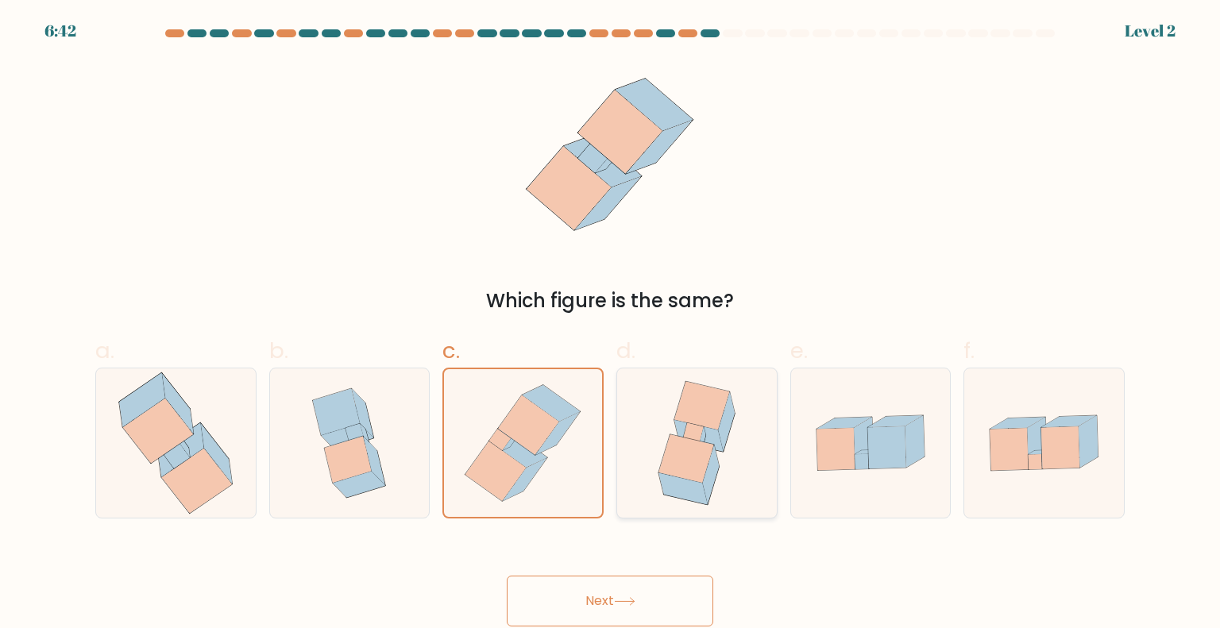
click at [656, 472] on icon at bounding box center [696, 442] width 115 height 149
click at [611, 325] on input "d." at bounding box center [610, 319] width 1 height 10
radio input "true"
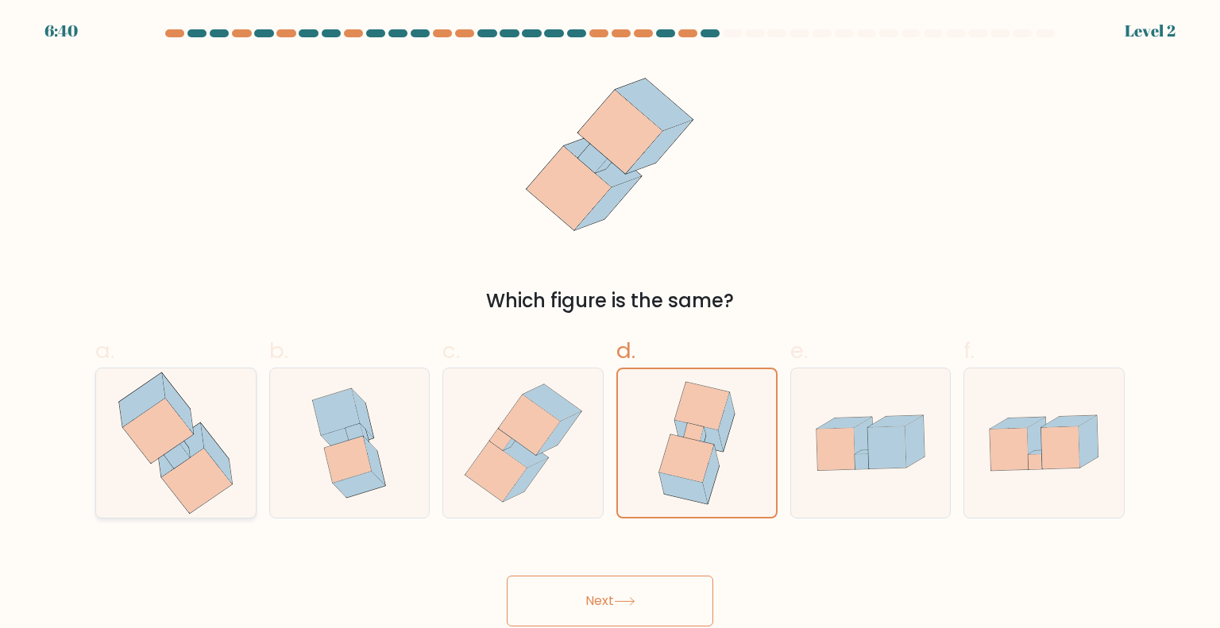
click at [202, 468] on icon at bounding box center [197, 481] width 71 height 65
click at [610, 325] on input "a." at bounding box center [610, 319] width 1 height 10
radio input "true"
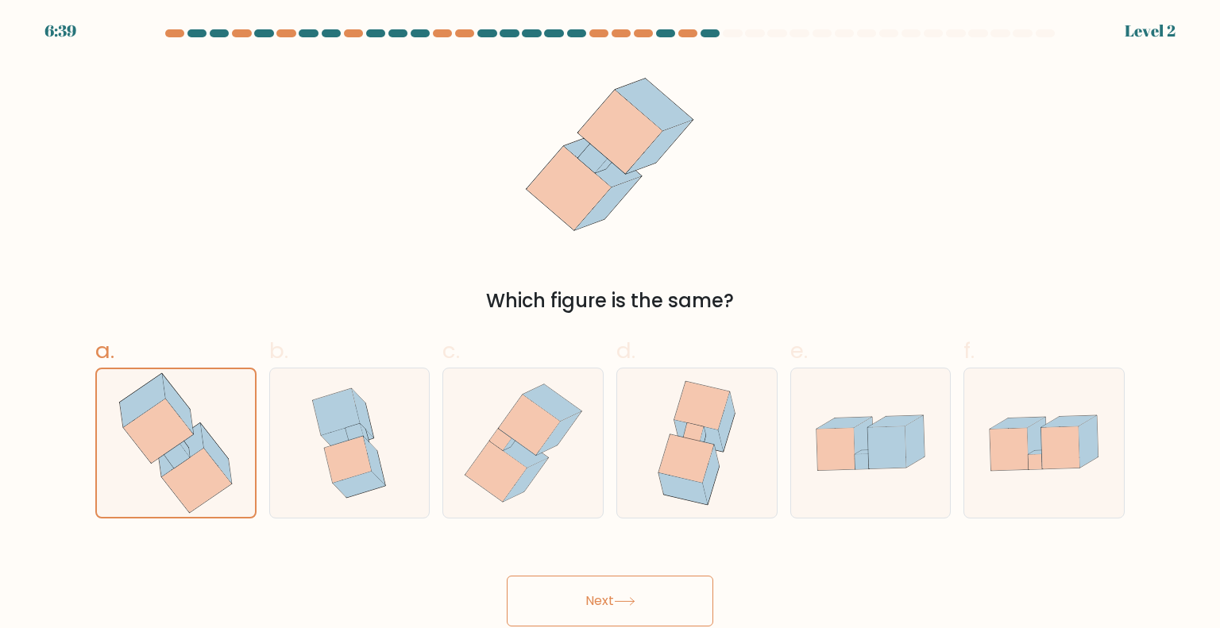
click at [581, 608] on button "Next" at bounding box center [610, 601] width 206 height 51
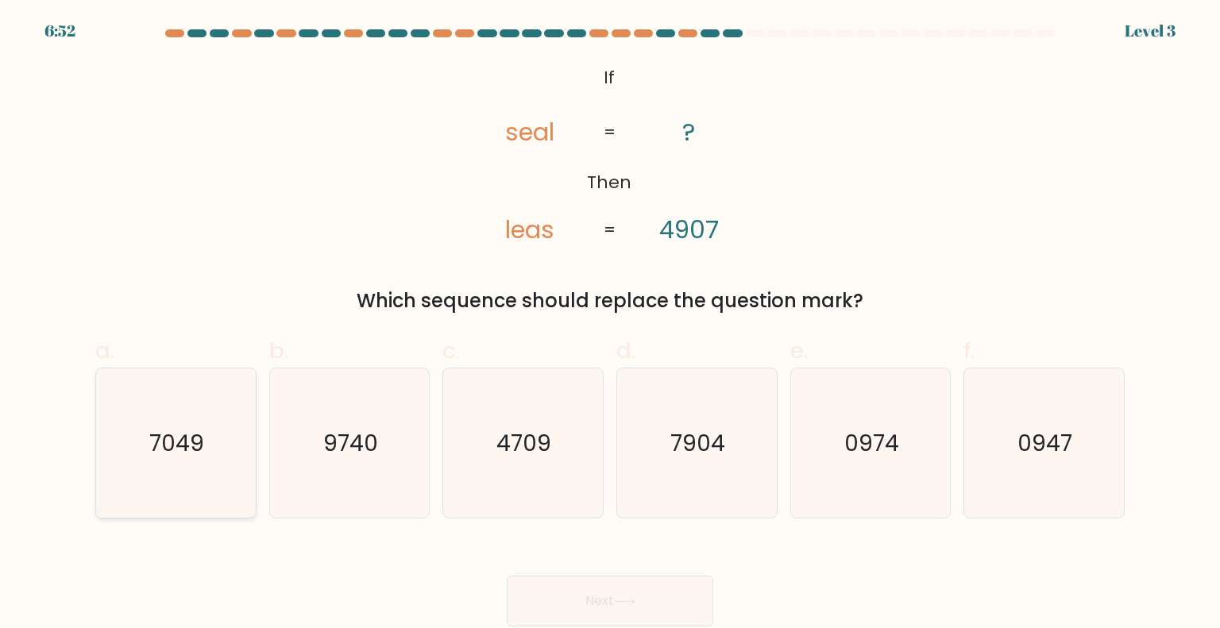
click at [198, 451] on text "7049" at bounding box center [177, 442] width 55 height 32
click at [610, 325] on input "a. 7049" at bounding box center [610, 319] width 1 height 10
radio input "true"
click at [712, 453] on text "7904" at bounding box center [698, 442] width 55 height 32
click at [611, 325] on input "d. 7904" at bounding box center [610, 319] width 1 height 10
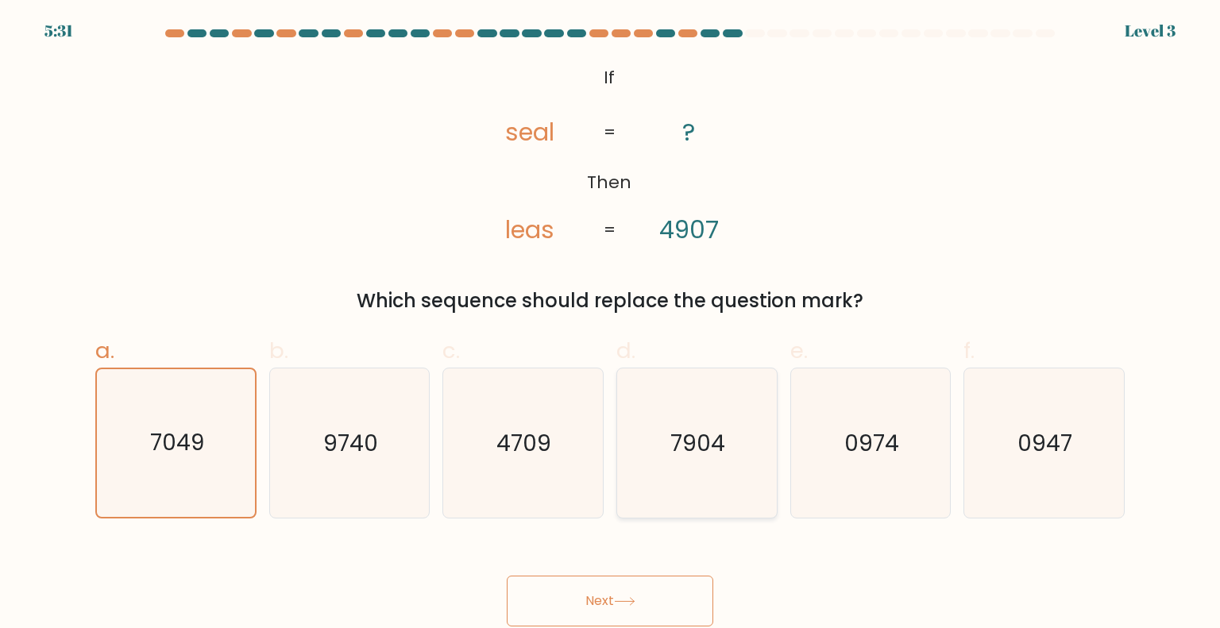
radio input "true"
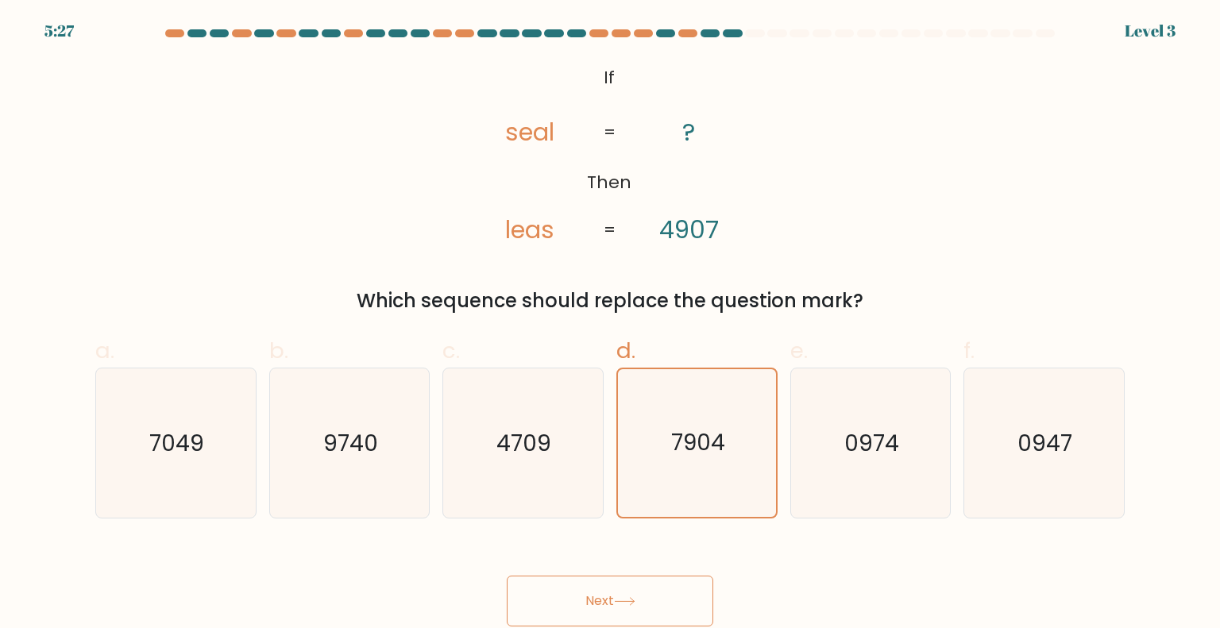
click at [613, 596] on button "Next" at bounding box center [610, 601] width 206 height 51
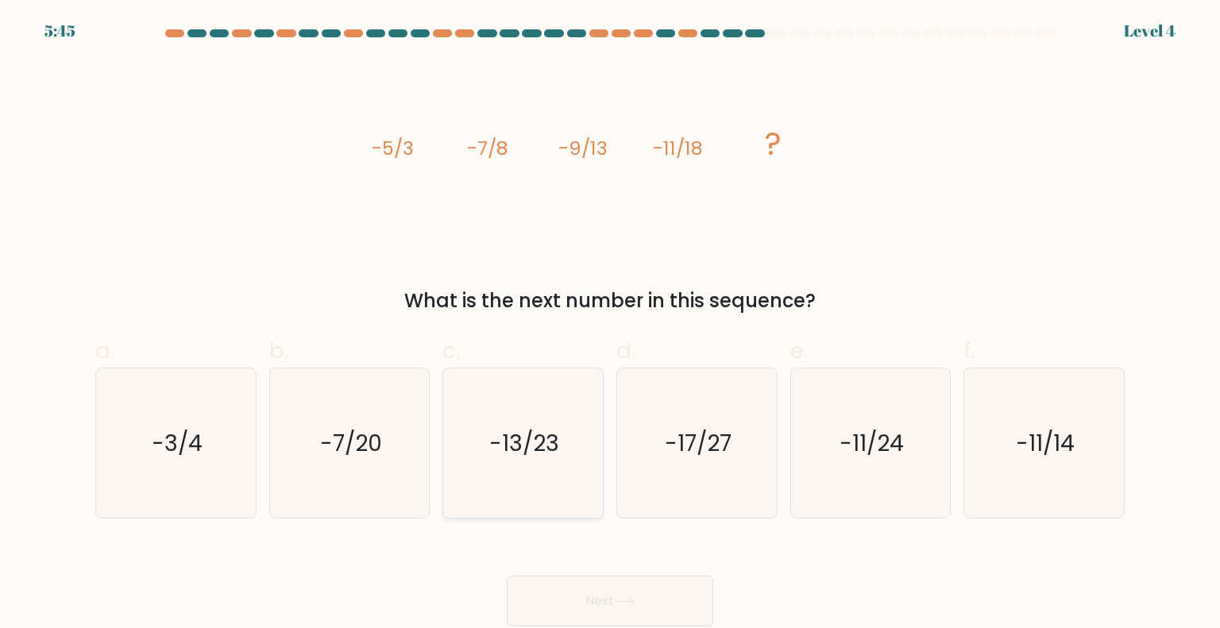
click at [526, 457] on text "-13/23" at bounding box center [525, 442] width 70 height 32
click at [610, 325] on input "c. -13/23" at bounding box center [610, 319] width 1 height 10
radio input "true"
click at [588, 596] on button "Next" at bounding box center [610, 601] width 206 height 51
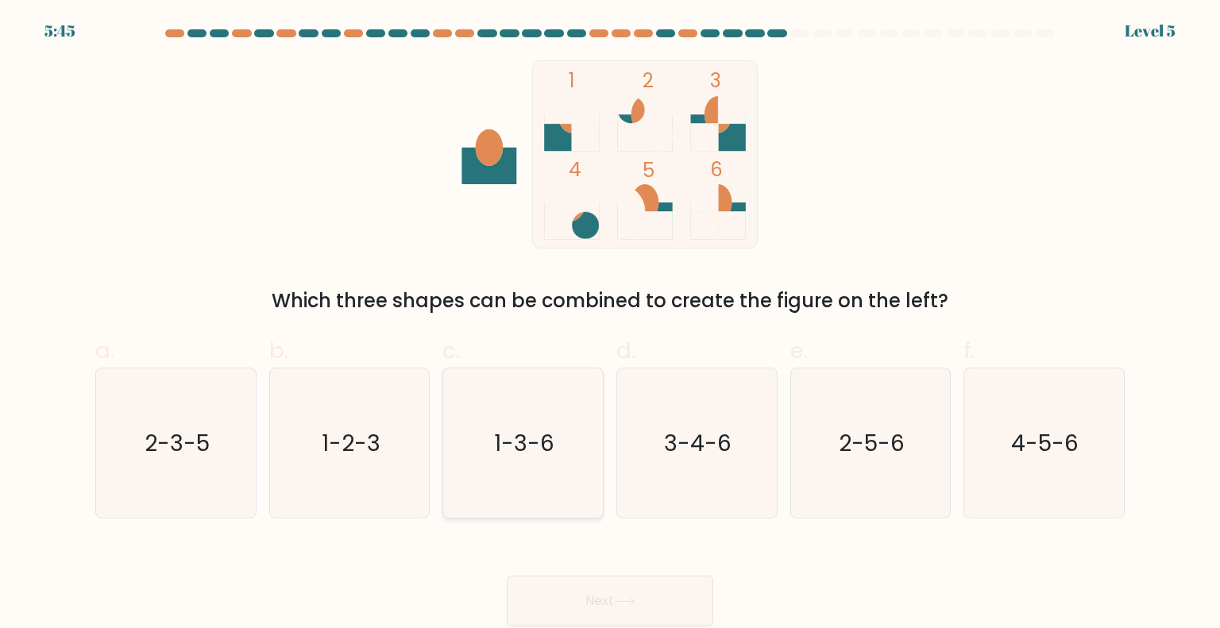
click at [511, 480] on icon "1-3-6" at bounding box center [522, 442] width 149 height 149
click at [610, 325] on input "c. 1-3-6" at bounding box center [610, 319] width 1 height 10
radio input "true"
click at [594, 582] on button "Next" at bounding box center [610, 601] width 206 height 51
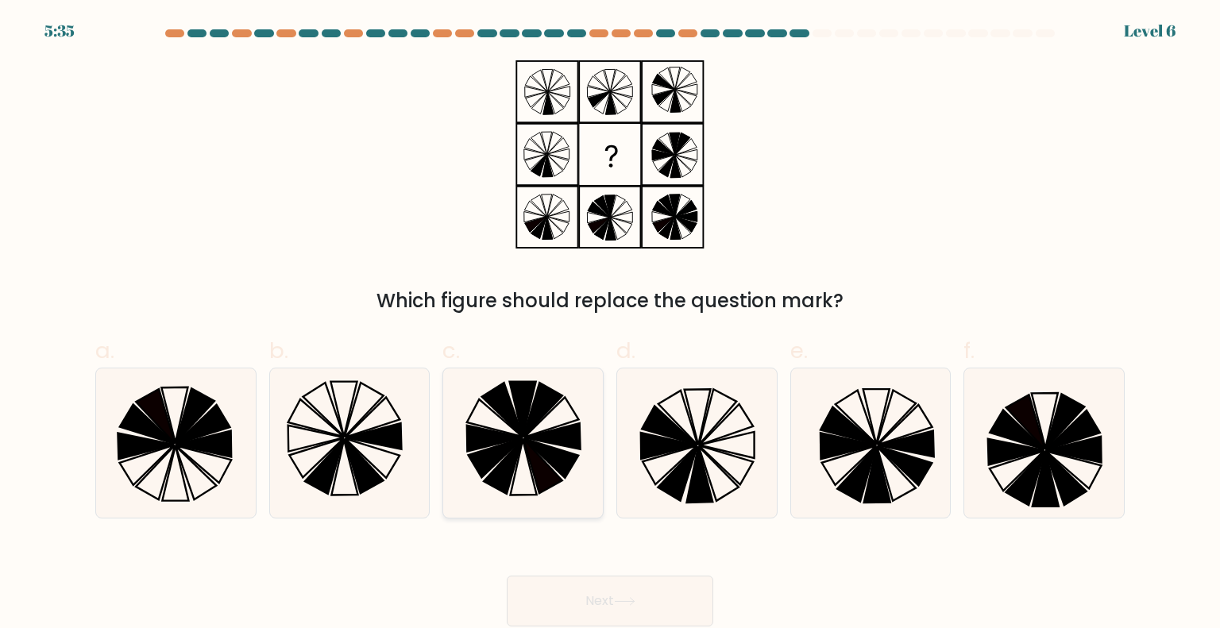
click at [547, 485] on icon at bounding box center [543, 465] width 39 height 55
click at [610, 325] on input "c." at bounding box center [610, 319] width 1 height 10
radio input "true"
click at [584, 596] on button "Next" at bounding box center [610, 601] width 206 height 51
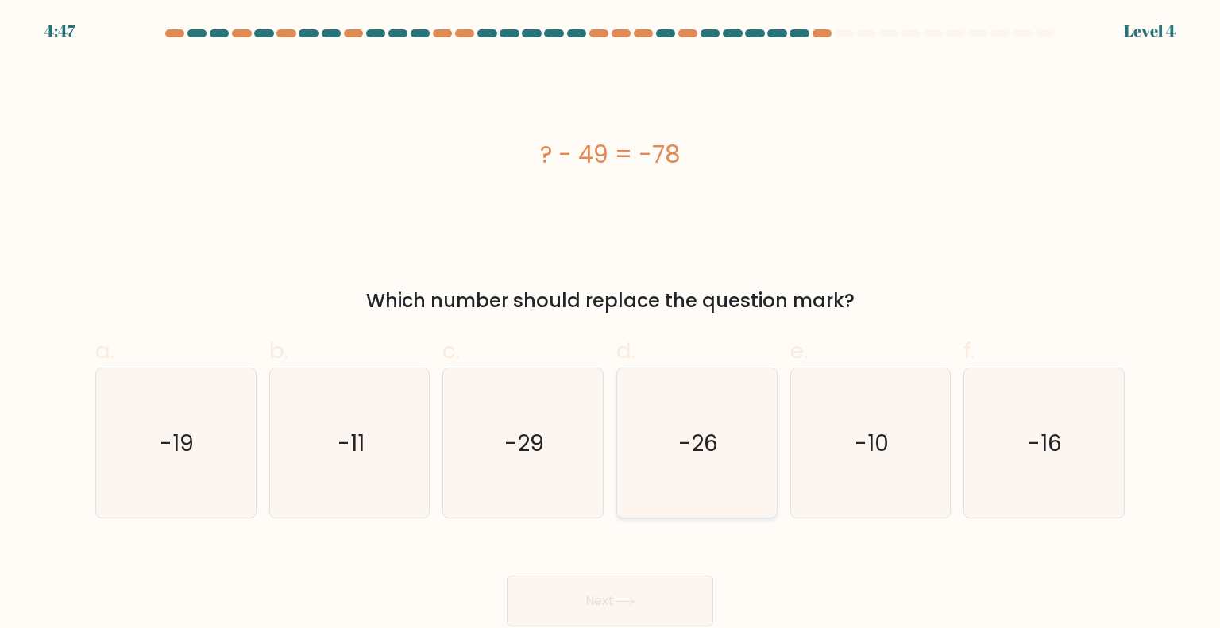
click at [754, 492] on icon "-26" at bounding box center [696, 442] width 149 height 149
click at [611, 325] on input "d. -26" at bounding box center [610, 319] width 1 height 10
radio input "true"
click at [648, 584] on button "Next" at bounding box center [610, 601] width 206 height 51
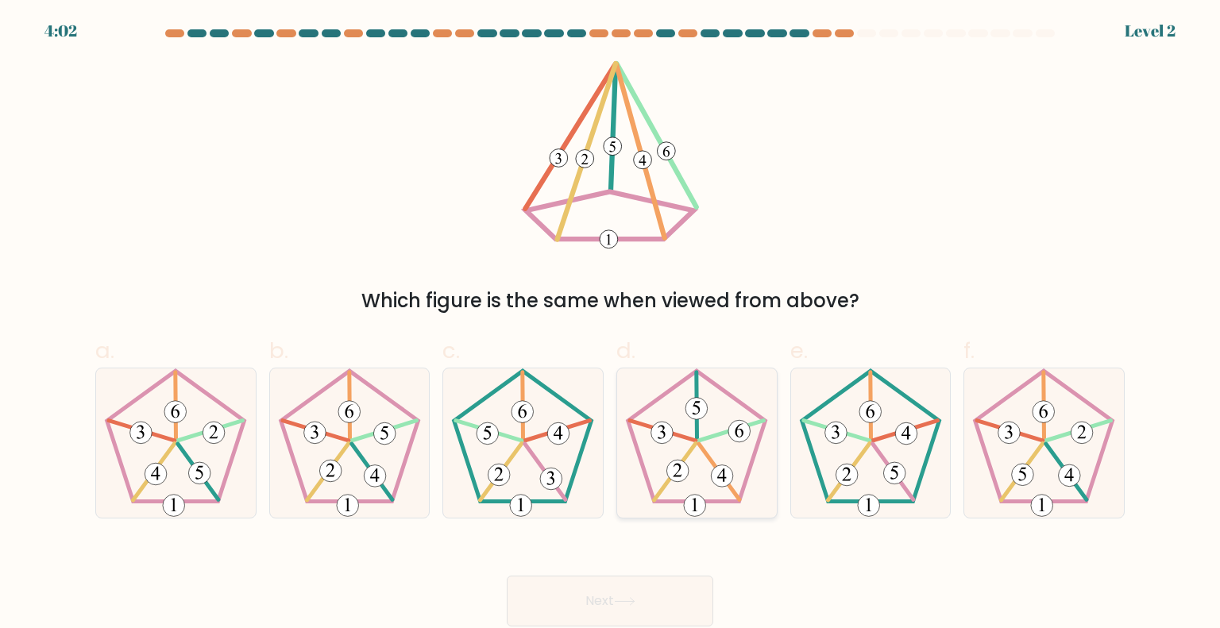
click at [687, 411] on 756 at bounding box center [696, 408] width 22 height 22
click at [611, 325] on input "d." at bounding box center [610, 319] width 1 height 10
radio input "true"
click at [619, 596] on button "Next" at bounding box center [610, 601] width 206 height 51
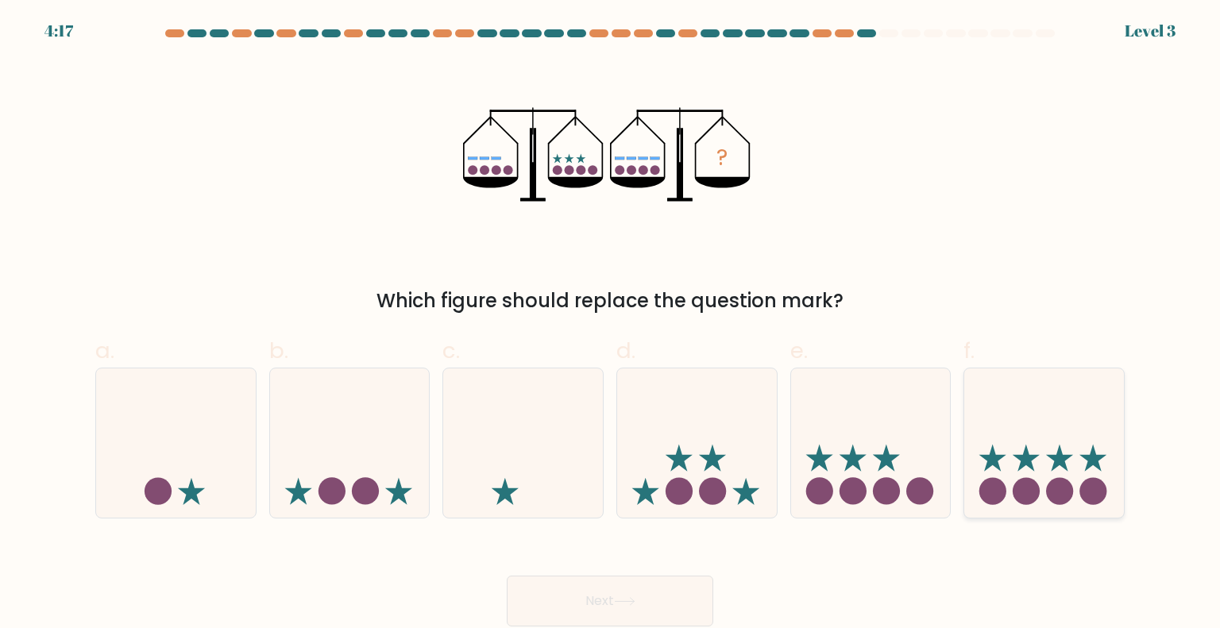
click at [1074, 461] on icon at bounding box center [1044, 443] width 160 height 132
click at [611, 325] on input "f." at bounding box center [610, 319] width 1 height 10
radio input "true"
click at [607, 604] on button "Next" at bounding box center [610, 601] width 206 height 51
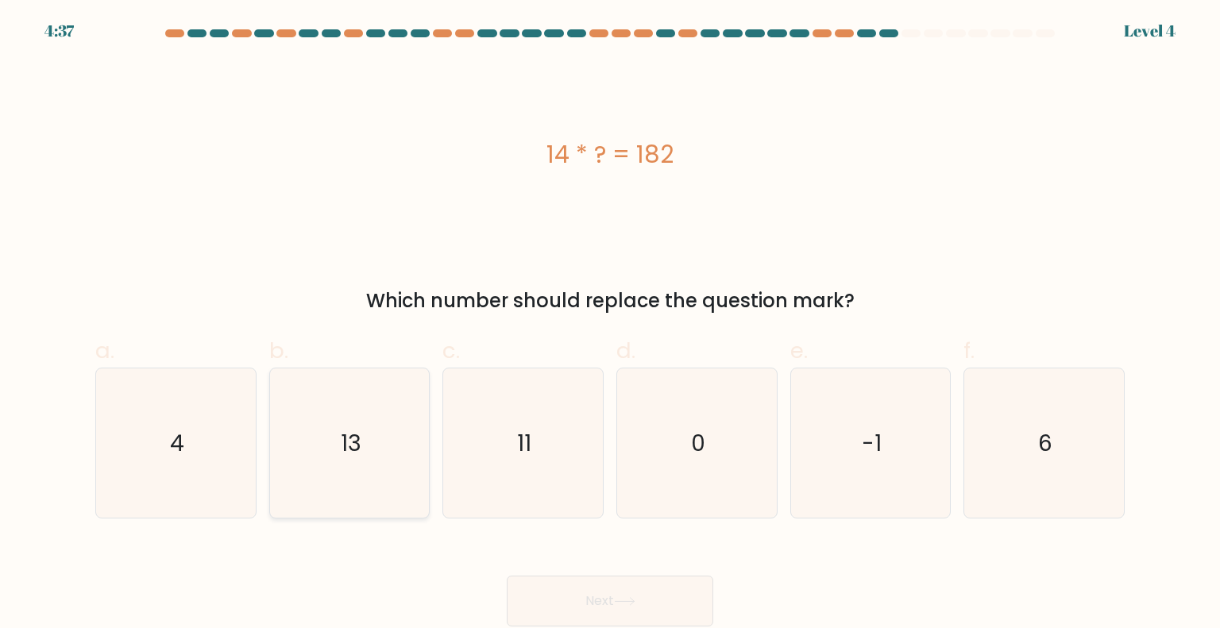
click at [314, 461] on icon "13" at bounding box center [349, 442] width 149 height 149
click at [610, 325] on input "b. 13" at bounding box center [610, 319] width 1 height 10
radio input "true"
click at [607, 596] on button "Next" at bounding box center [610, 601] width 206 height 51
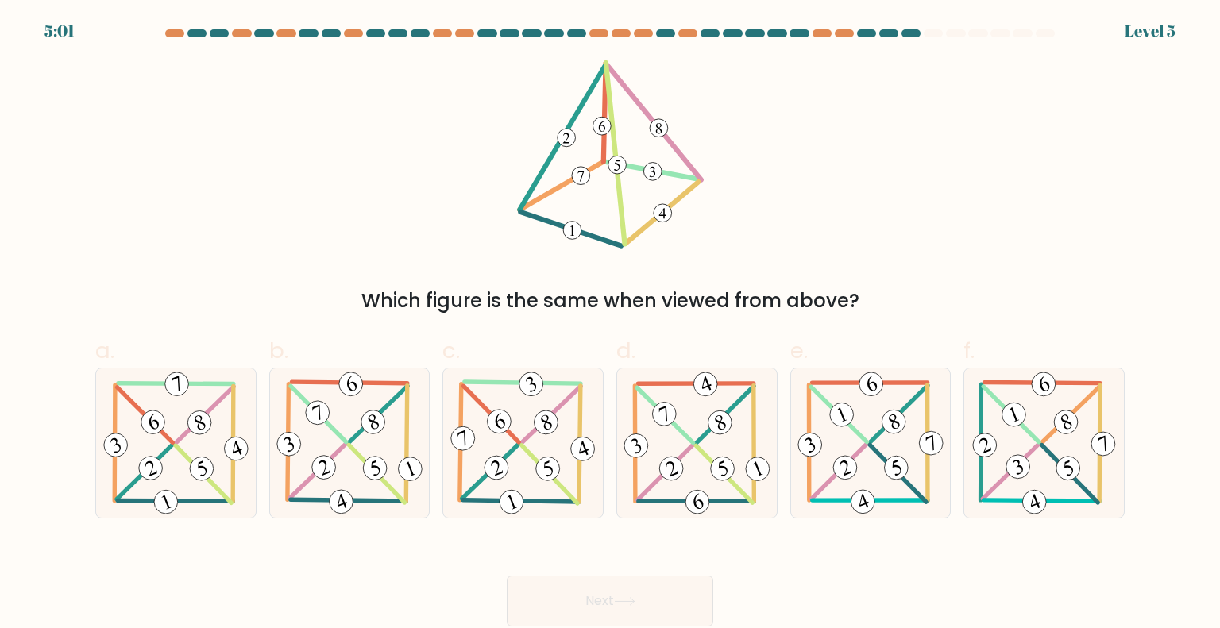
click at [607, 596] on button "Next" at bounding box center [610, 601] width 206 height 51
click at [557, 491] on icon at bounding box center [523, 442] width 152 height 149
click at [610, 325] on input "c." at bounding box center [610, 319] width 1 height 10
radio input "true"
click at [569, 597] on button "Next" at bounding box center [610, 601] width 206 height 51
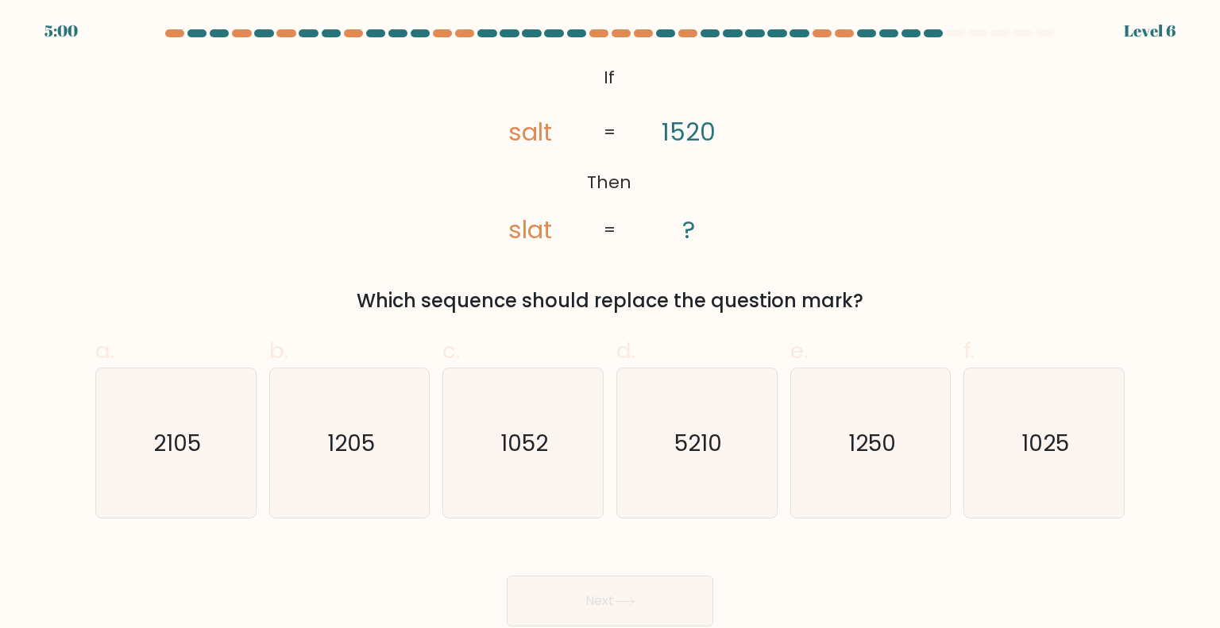
click at [569, 597] on button "Next" at bounding box center [610, 601] width 206 height 51
click at [886, 400] on icon "1250" at bounding box center [870, 442] width 149 height 149
click at [611, 325] on input "e. 1250" at bounding box center [610, 319] width 1 height 10
radio input "true"
click at [584, 611] on button "Next" at bounding box center [610, 601] width 206 height 51
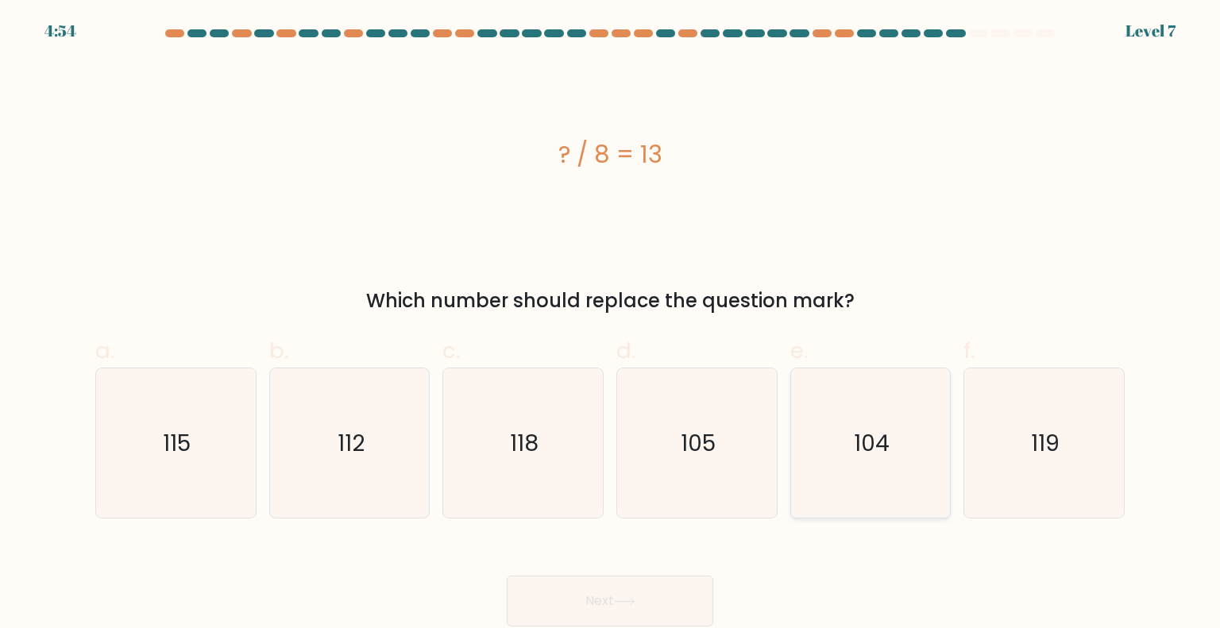
click at [849, 468] on icon "104" at bounding box center [870, 442] width 149 height 149
click at [611, 325] on input "e. 104" at bounding box center [610, 319] width 1 height 10
radio input "true"
click at [645, 590] on button "Next" at bounding box center [610, 601] width 206 height 51
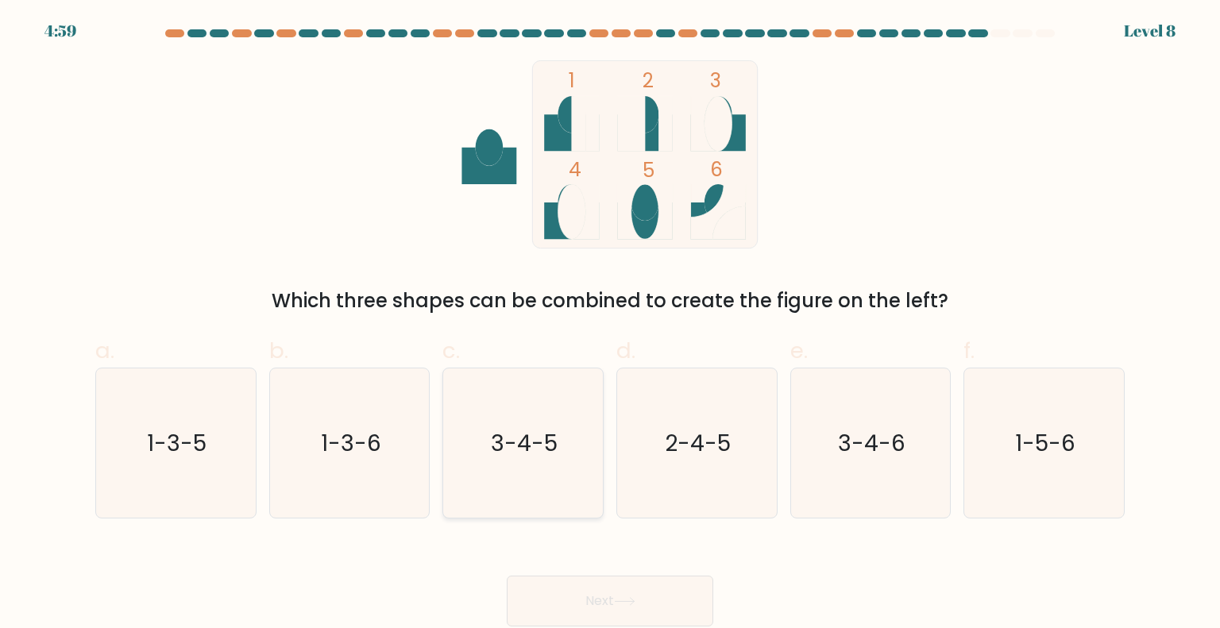
click at [507, 467] on icon "3-4-5" at bounding box center [522, 442] width 149 height 149
click at [610, 325] on input "c. 3-4-5" at bounding box center [610, 319] width 1 height 10
radio input "true"
click at [585, 598] on button "Next" at bounding box center [610, 601] width 206 height 51
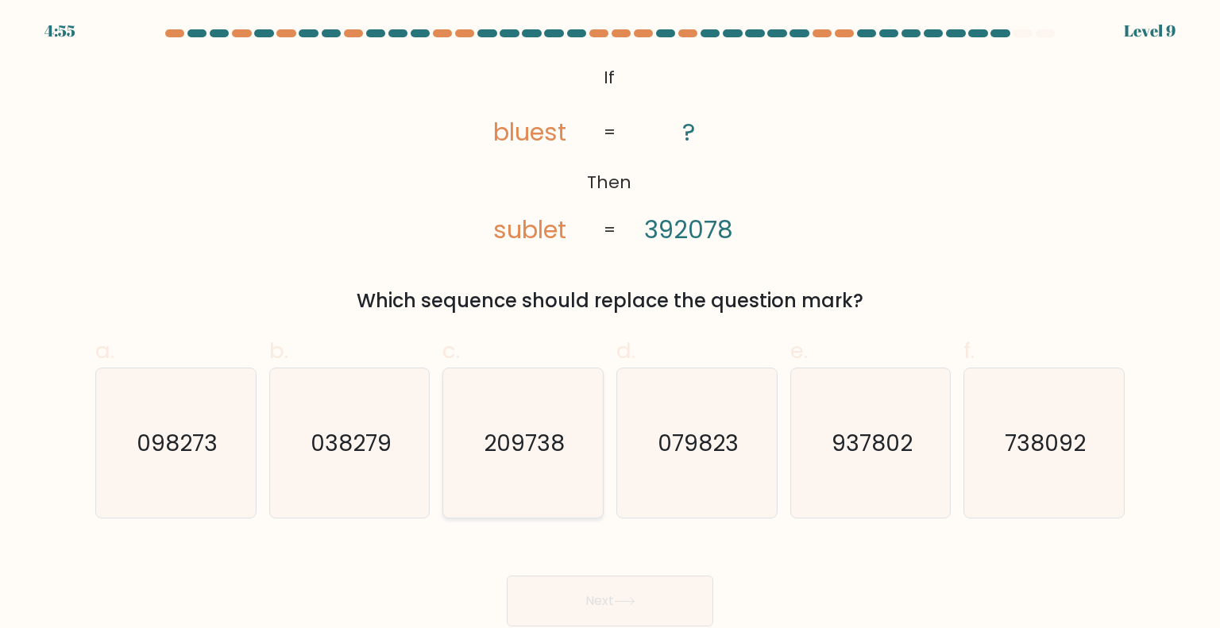
click at [529, 434] on text "209738" at bounding box center [524, 442] width 81 height 32
click at [610, 325] on input "c. 209738" at bounding box center [610, 319] width 1 height 10
radio input "true"
click at [603, 592] on button "Next" at bounding box center [610, 601] width 206 height 51
click at [553, 594] on button "Next" at bounding box center [610, 601] width 206 height 51
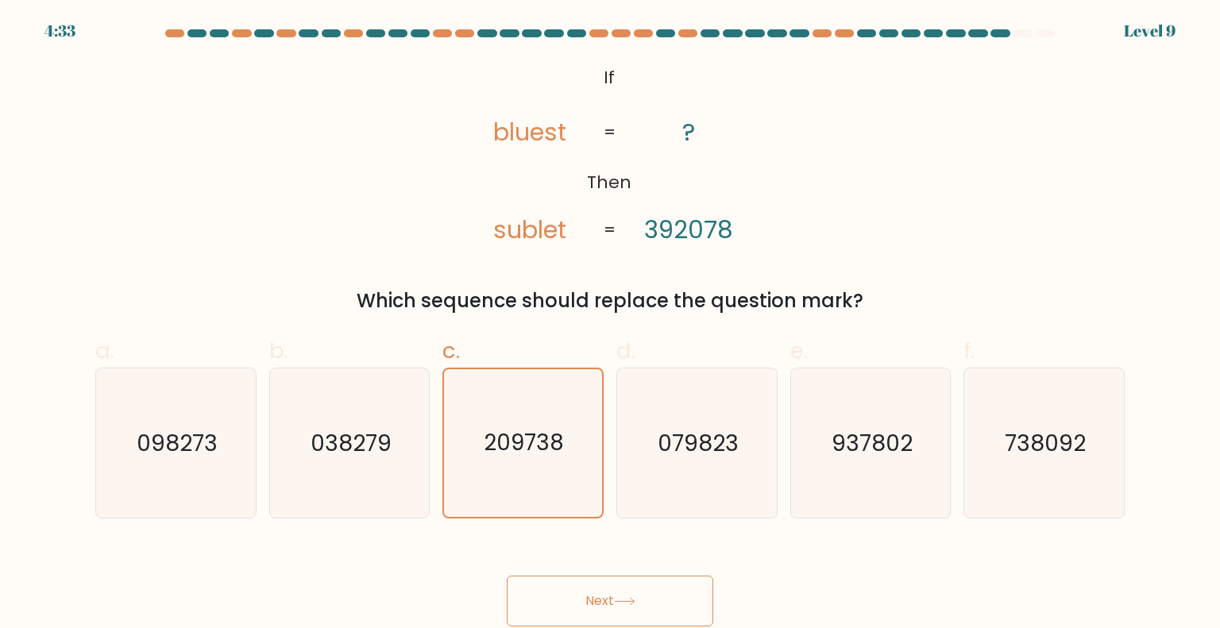
drag, startPoint x: 553, startPoint y: 594, endPoint x: 591, endPoint y: 600, distance: 38.5
click at [591, 600] on button "Next" at bounding box center [610, 601] width 206 height 51
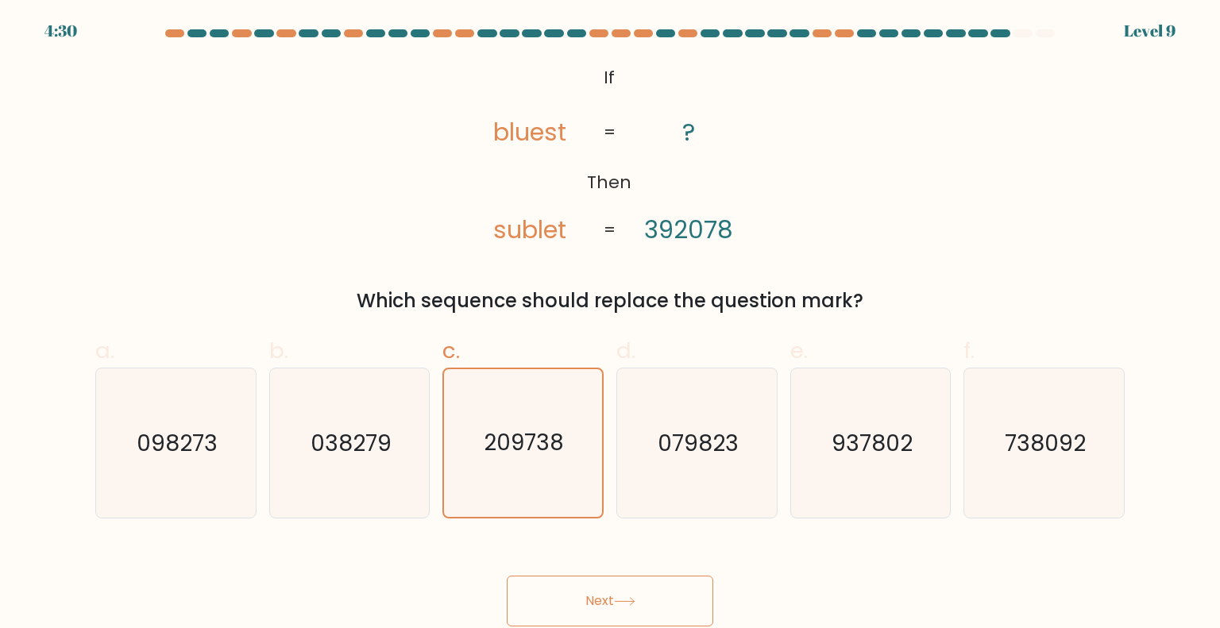
click at [1219, 116] on form "If ?" at bounding box center [610, 327] width 1220 height 597
click at [531, 458] on icon "209738" at bounding box center [523, 443] width 148 height 148
click at [610, 325] on input "c. 209738" at bounding box center [610, 319] width 1 height 10
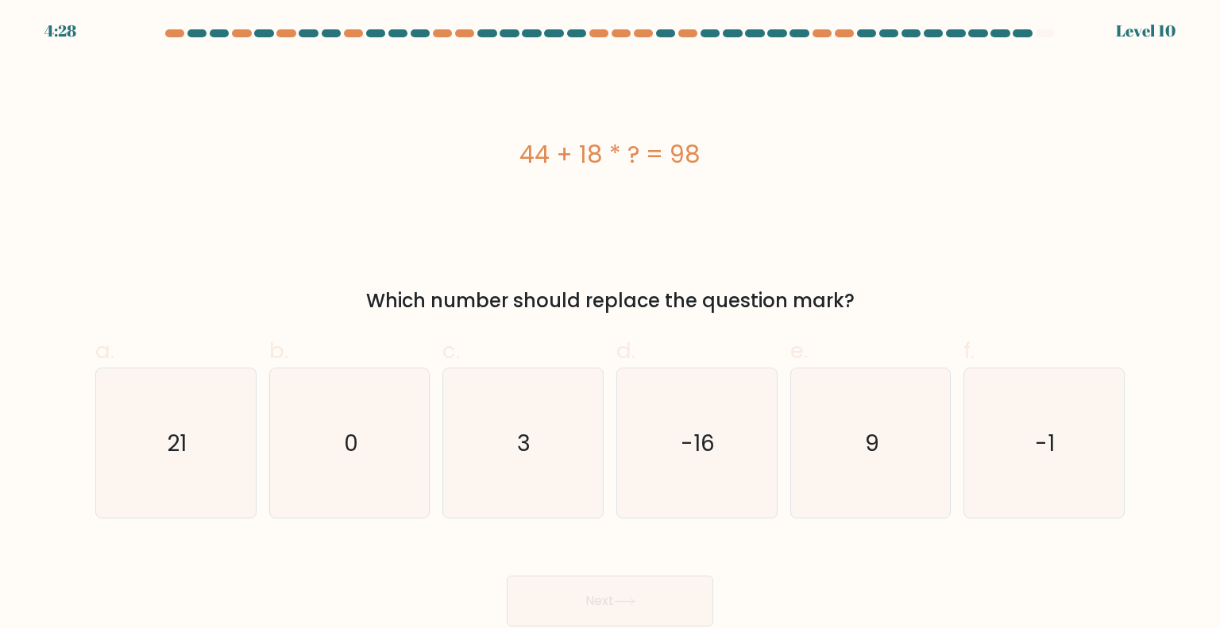
click at [551, 615] on button "Next" at bounding box center [610, 601] width 206 height 51
click at [550, 462] on icon "3" at bounding box center [522, 442] width 149 height 149
click at [610, 325] on input "c. 3" at bounding box center [610, 319] width 1 height 10
radio input "true"
click at [573, 619] on button "Next" at bounding box center [610, 601] width 206 height 51
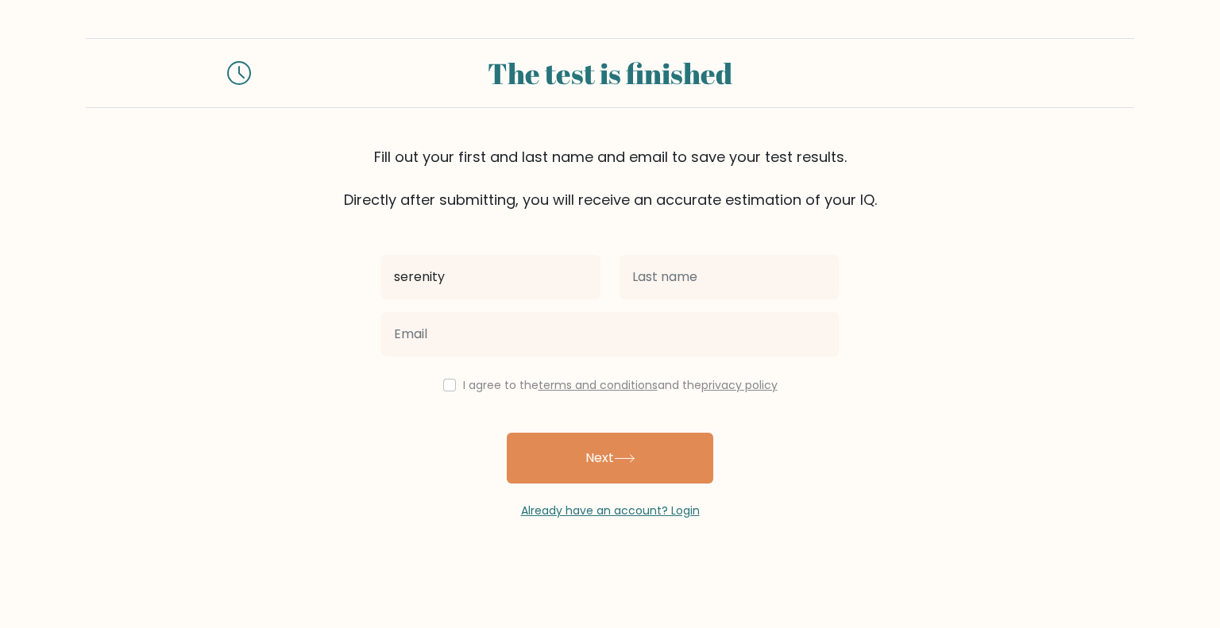
type input "serenity"
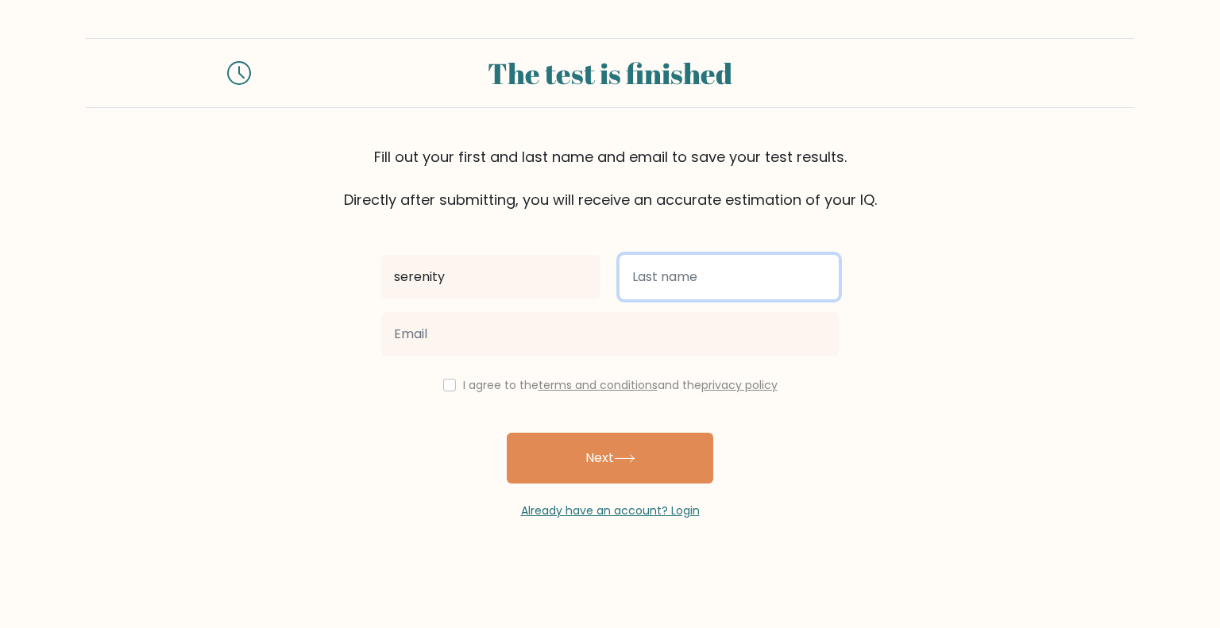
click at [668, 270] on input "text" at bounding box center [728, 277] width 219 height 44
type input "[PERSON_NAME]"
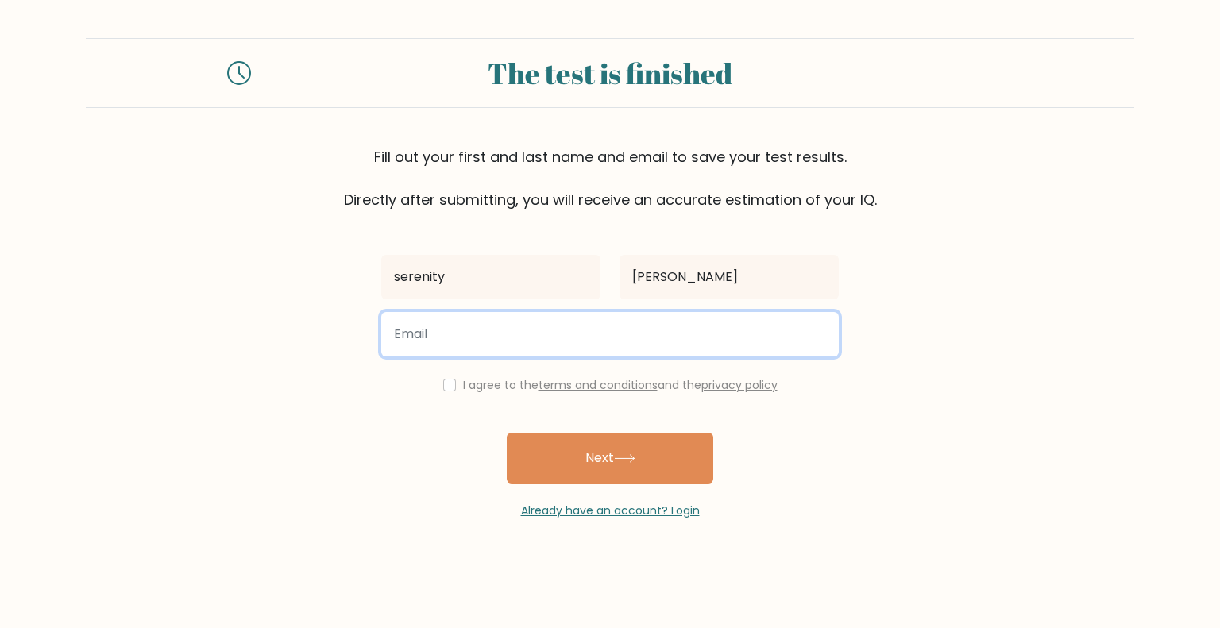
click at [550, 352] on input "email" at bounding box center [609, 334] width 457 height 44
type input "serenitygarcia87@gmail.com"
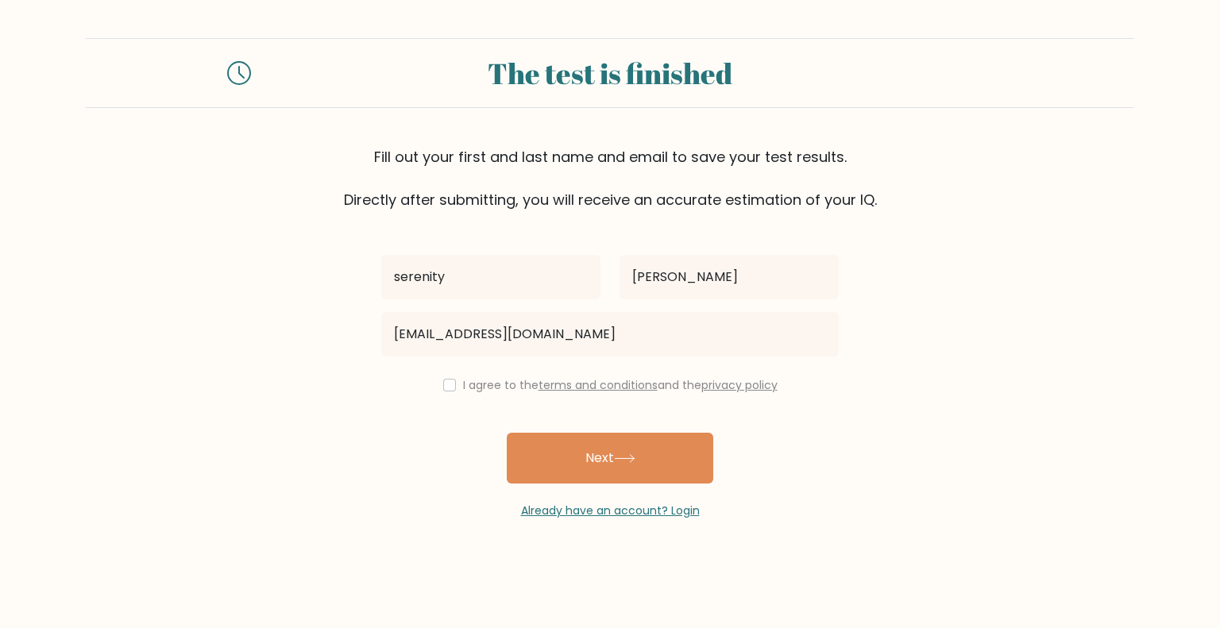
click at [456, 385] on div "I agree to the terms and conditions and the privacy policy" at bounding box center [610, 385] width 476 height 19
click at [443, 383] on input "checkbox" at bounding box center [449, 385] width 13 height 13
click at [443, 387] on input "checkbox" at bounding box center [449, 385] width 13 height 13
click at [445, 379] on input "checkbox" at bounding box center [449, 385] width 13 height 13
checkbox input "true"
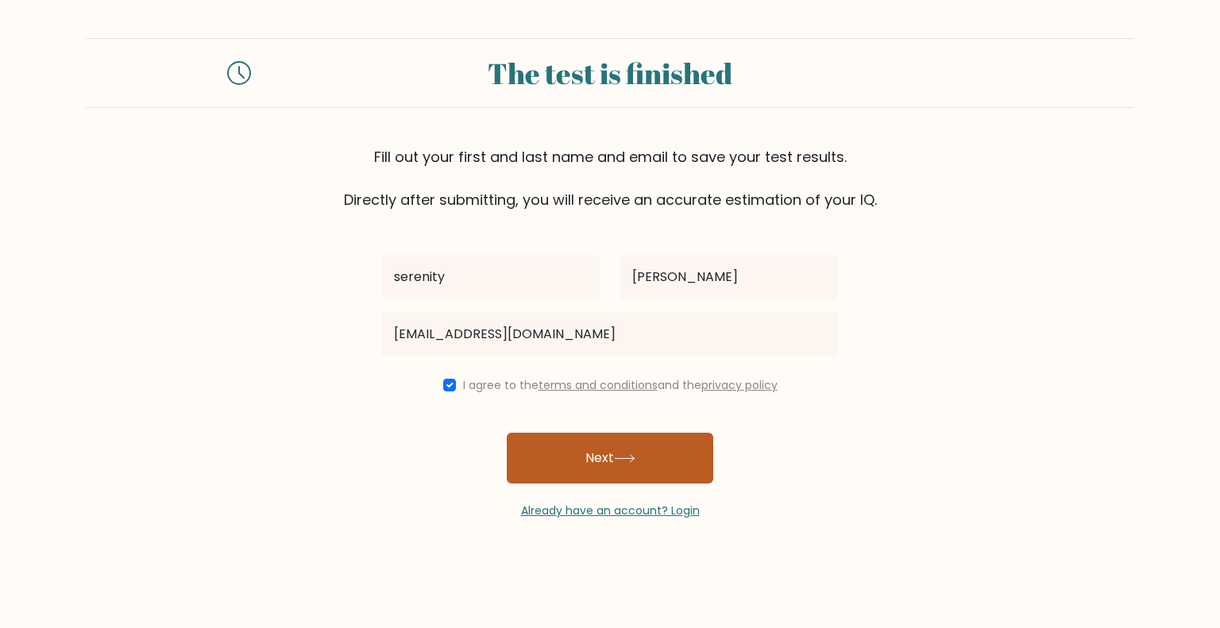
click at [577, 460] on button "Next" at bounding box center [610, 458] width 206 height 51
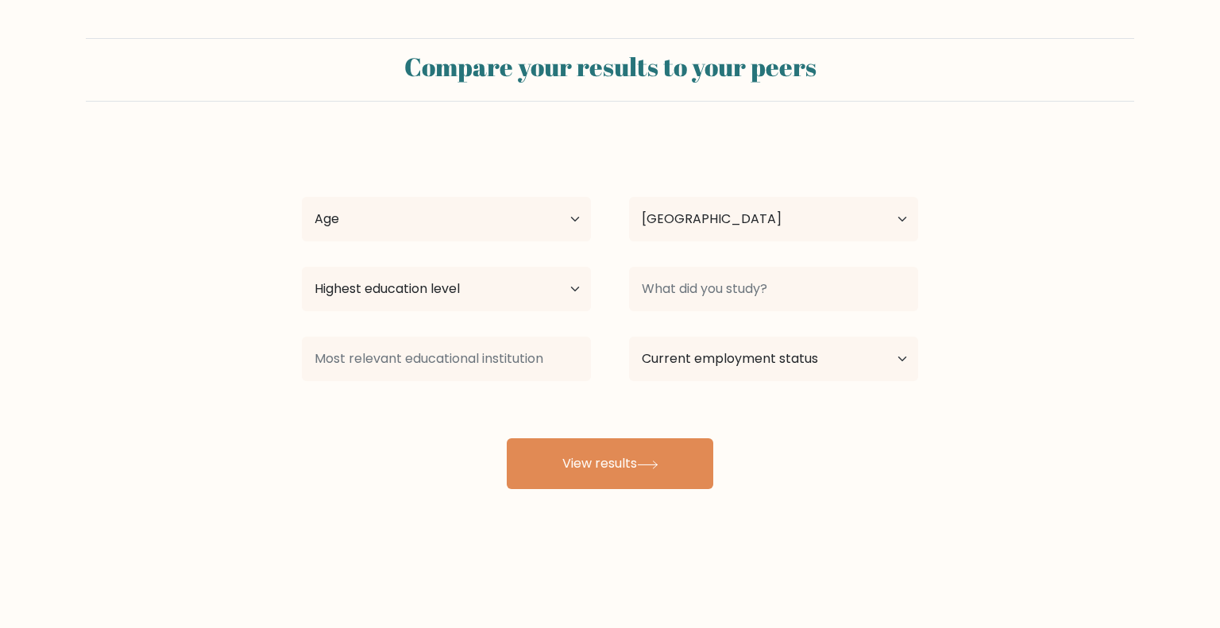
select select "US"
click at [574, 226] on select "Age Under [DEMOGRAPHIC_DATA] [DEMOGRAPHIC_DATA] [DEMOGRAPHIC_DATA] [DEMOGRAPHIC…" at bounding box center [446, 219] width 289 height 44
select select "18_24"
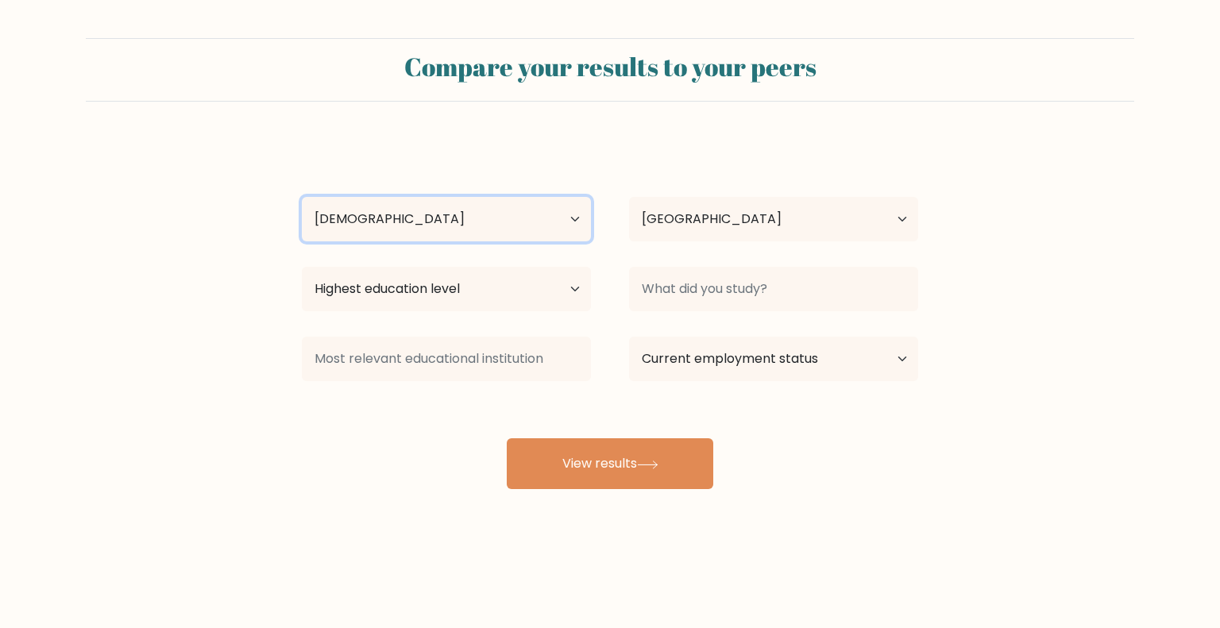
click at [302, 197] on select "Age Under [DEMOGRAPHIC_DATA] [DEMOGRAPHIC_DATA] [DEMOGRAPHIC_DATA] [DEMOGRAPHIC…" at bounding box center [446, 219] width 289 height 44
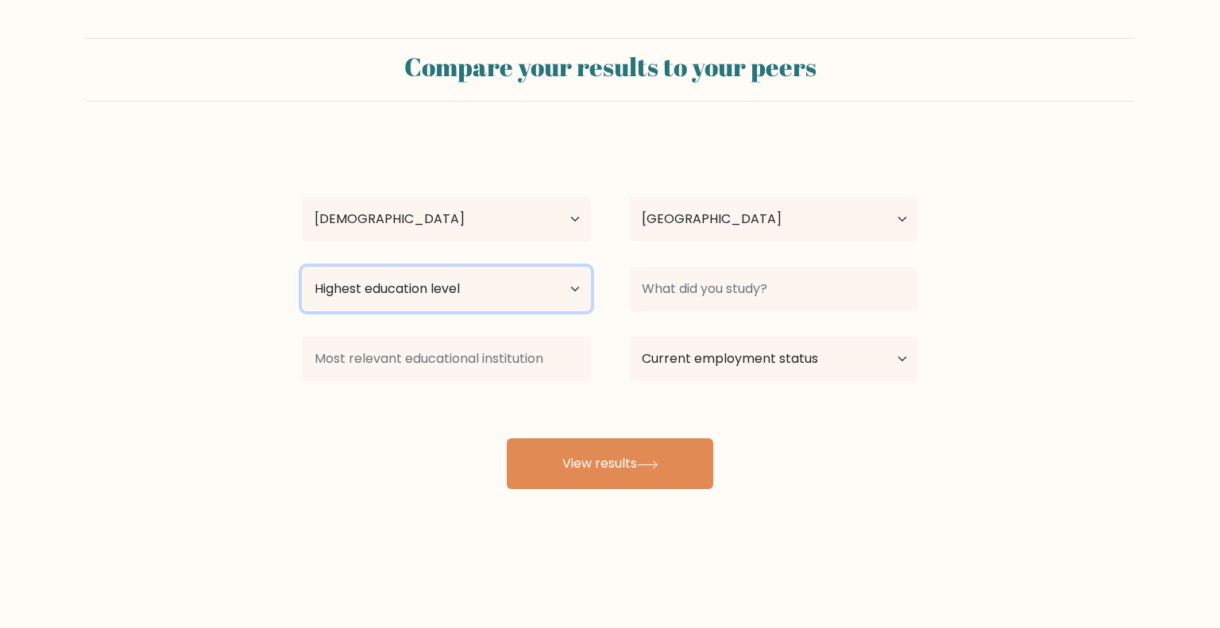
click at [541, 300] on select "Highest education level No schooling Primary Lower Secondary Upper Secondary Oc…" at bounding box center [446, 289] width 289 height 44
select select "primary"
click at [302, 267] on select "Highest education level No schooling Primary Lower Secondary Upper Secondary Oc…" at bounding box center [446, 289] width 289 height 44
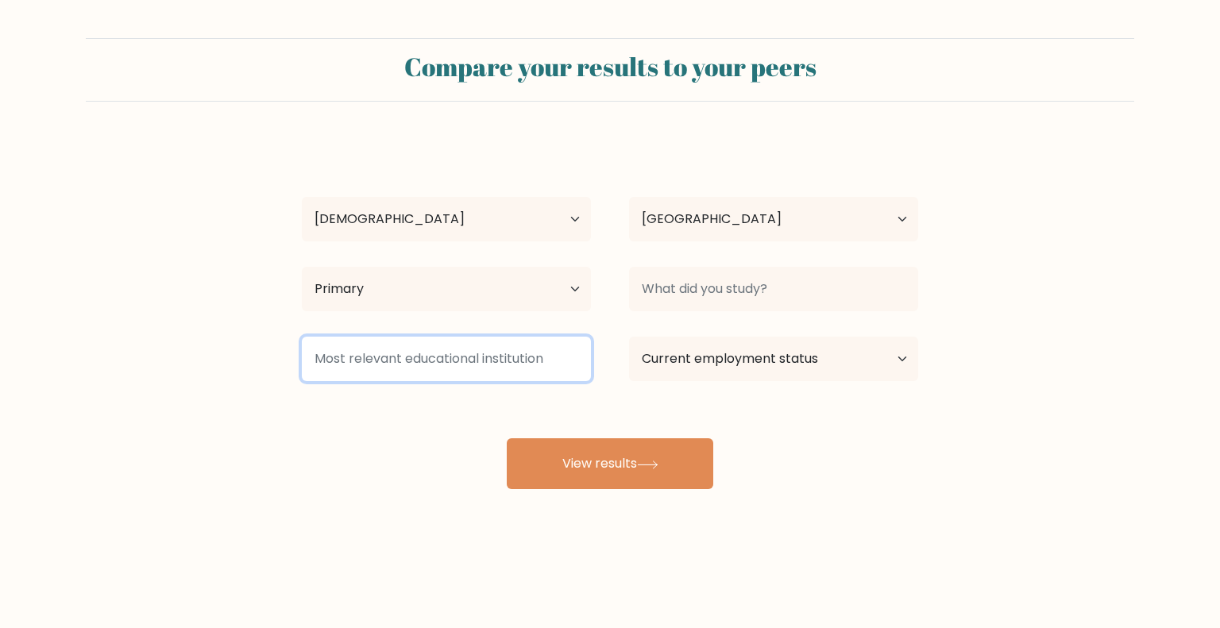
click at [557, 362] on input at bounding box center [446, 359] width 289 height 44
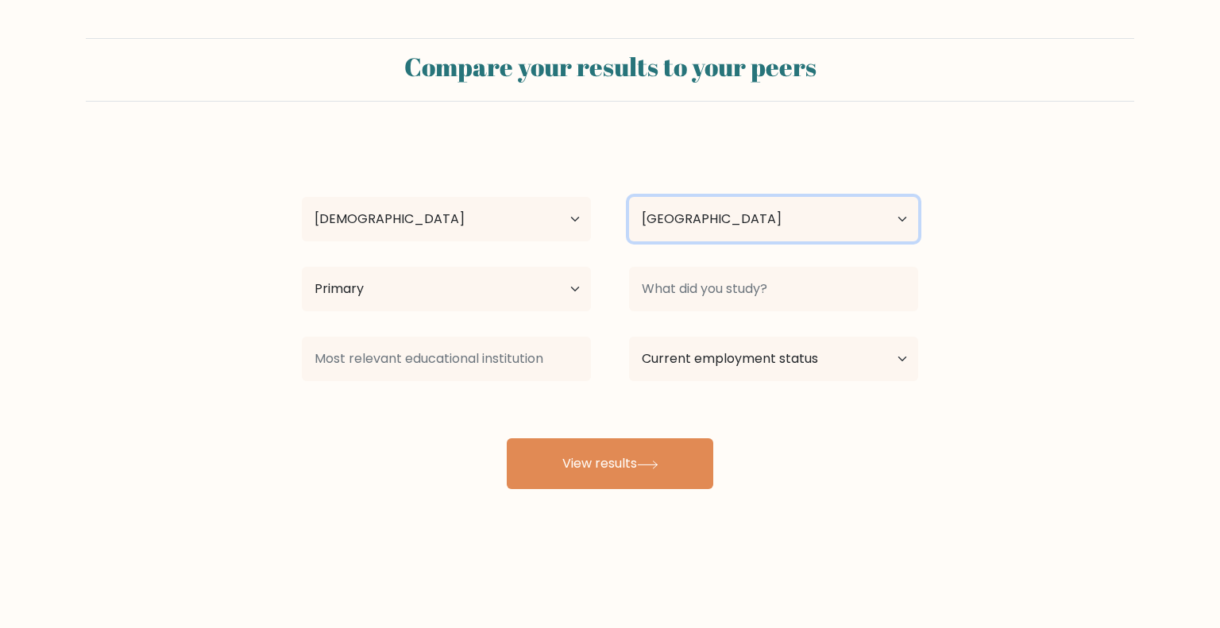
click at [727, 218] on select "Country Afghanistan Albania Algeria American Samoa Andorra Angola Anguilla Anta…" at bounding box center [773, 219] width 289 height 44
click at [868, 170] on div "serenity garcia Age Under 18 years old 18-24 years old 25-34 years old 35-44 ye…" at bounding box center [609, 314] width 635 height 349
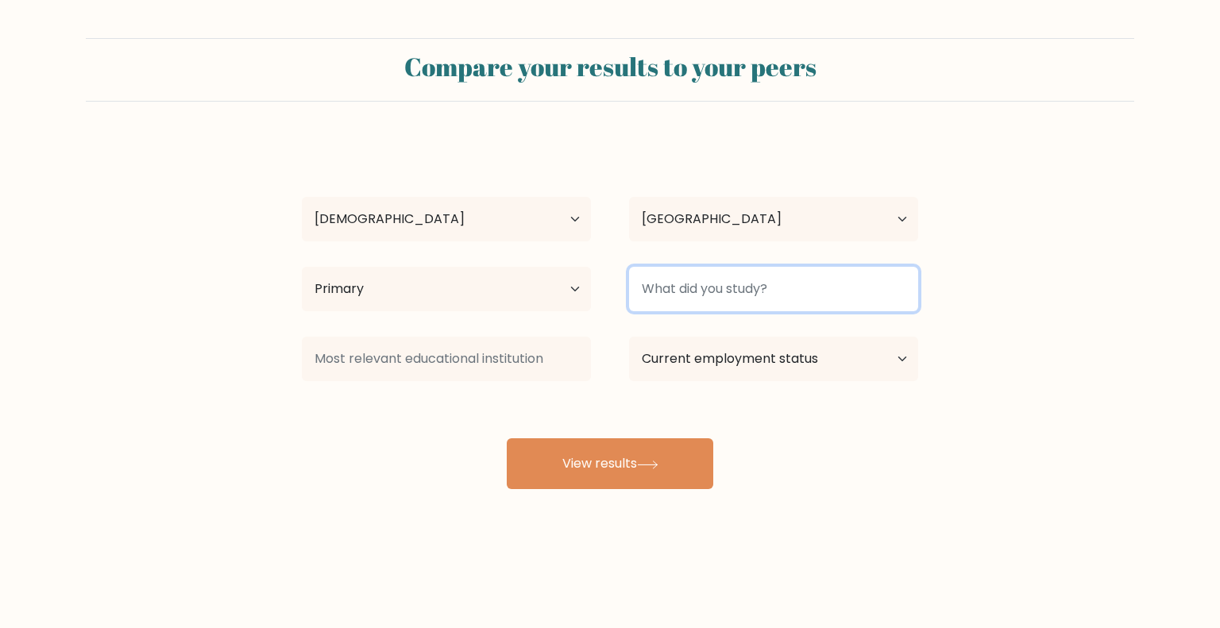
click at [866, 296] on input at bounding box center [773, 289] width 289 height 44
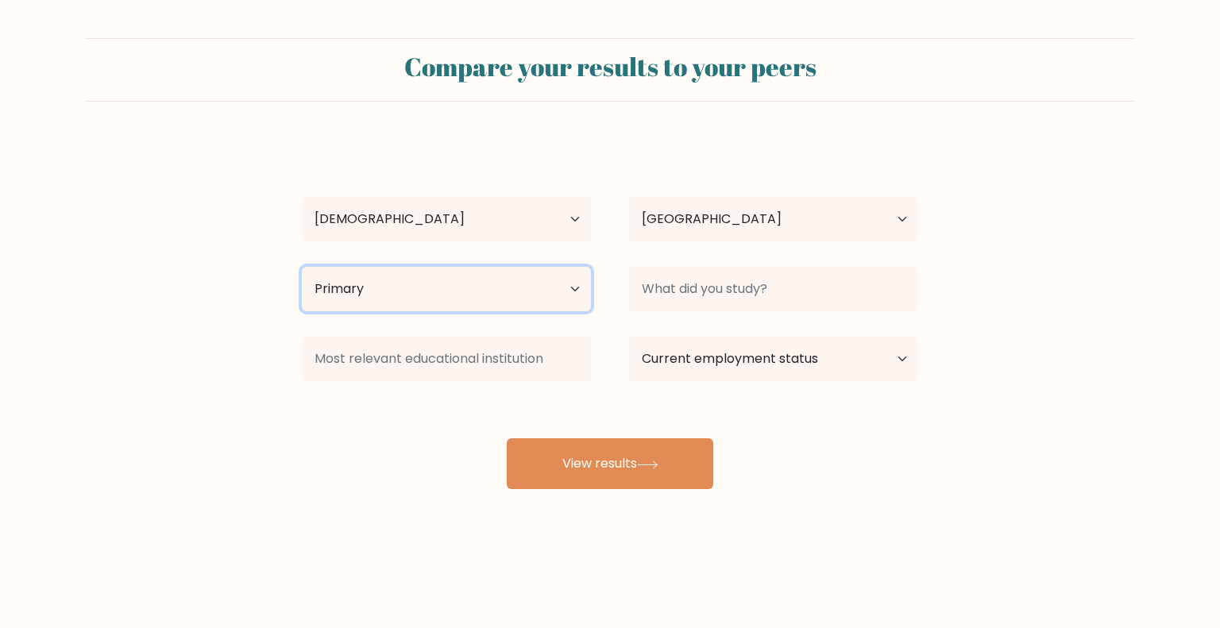
click at [578, 292] on select "Highest education level No schooling Primary Lower Secondary Upper Secondary Oc…" at bounding box center [446, 289] width 289 height 44
click at [477, 269] on select "Highest education level No schooling Primary Lower Secondary Upper Secondary Oc…" at bounding box center [446, 289] width 289 height 44
click at [573, 286] on select "Highest education level No schooling Primary Lower Secondary Upper Secondary Oc…" at bounding box center [446, 289] width 289 height 44
click at [724, 417] on div "serenity garcia Age Under 18 years old 18-24 years old 25-34 years old 35-44 ye…" at bounding box center [609, 314] width 635 height 349
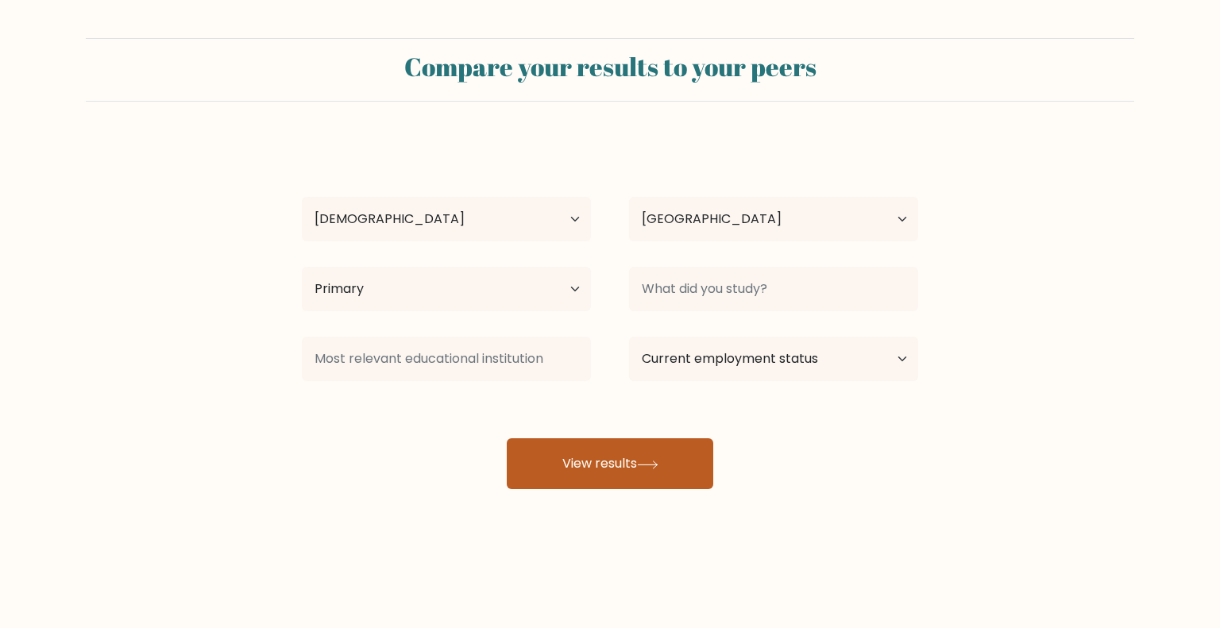
click at [636, 469] on button "View results" at bounding box center [610, 463] width 206 height 51
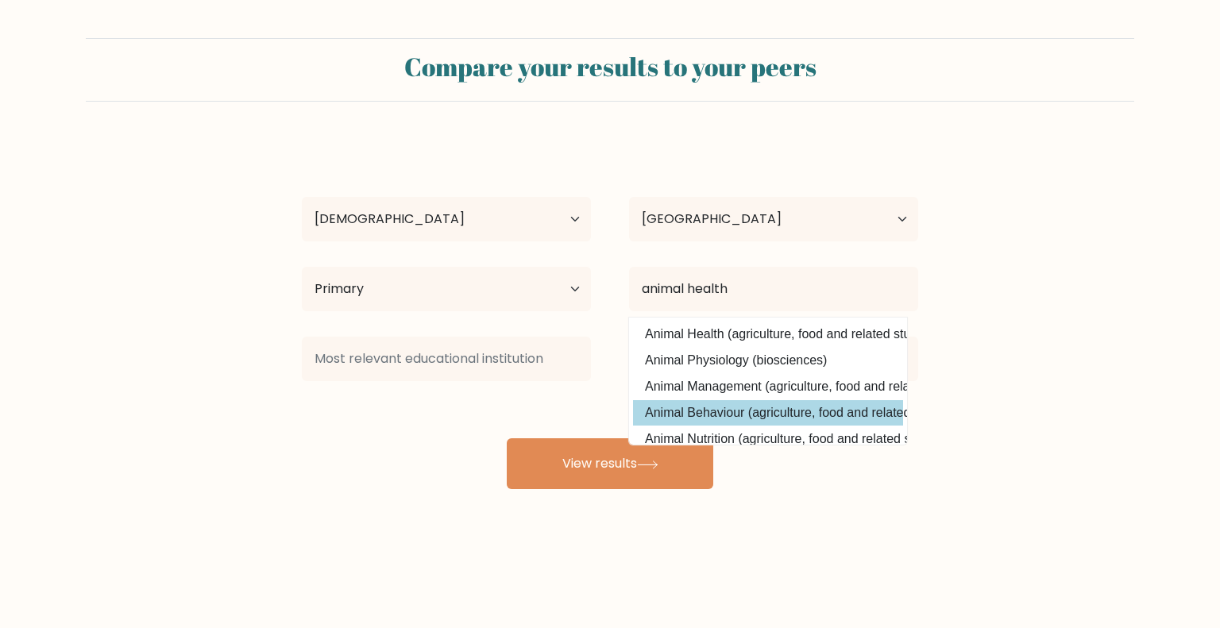
click at [685, 418] on option "Animal Behaviour (agriculture, food and related studies)" at bounding box center [768, 412] width 270 height 25
type input "Animal Behaviour"
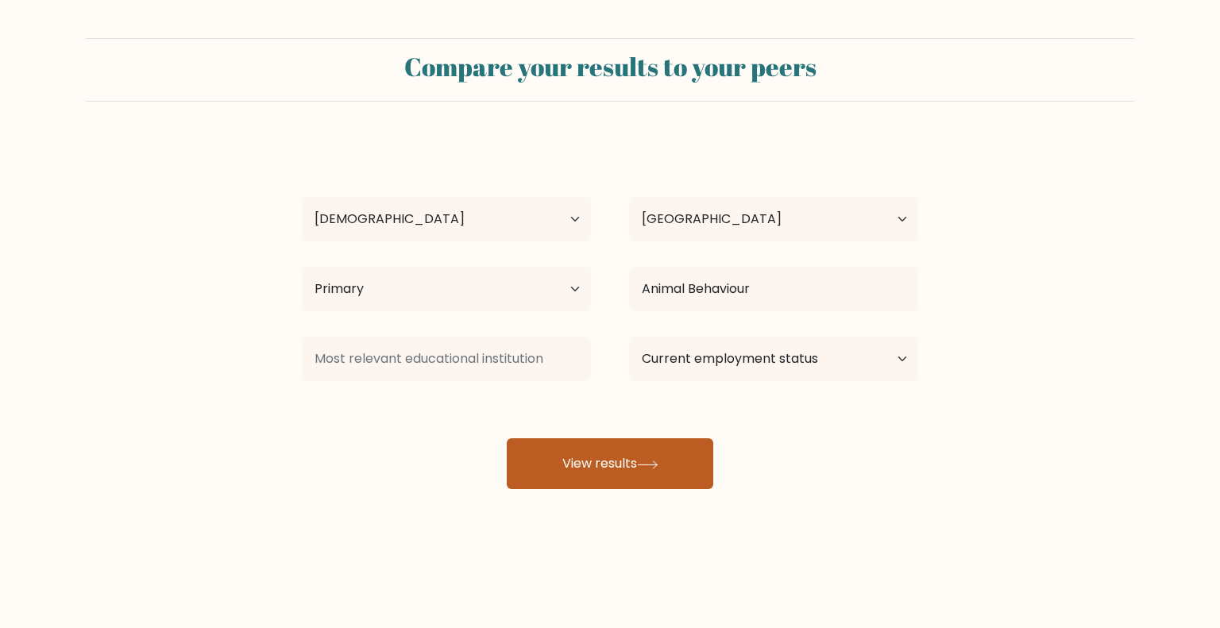
click at [626, 476] on button "View results" at bounding box center [610, 463] width 206 height 51
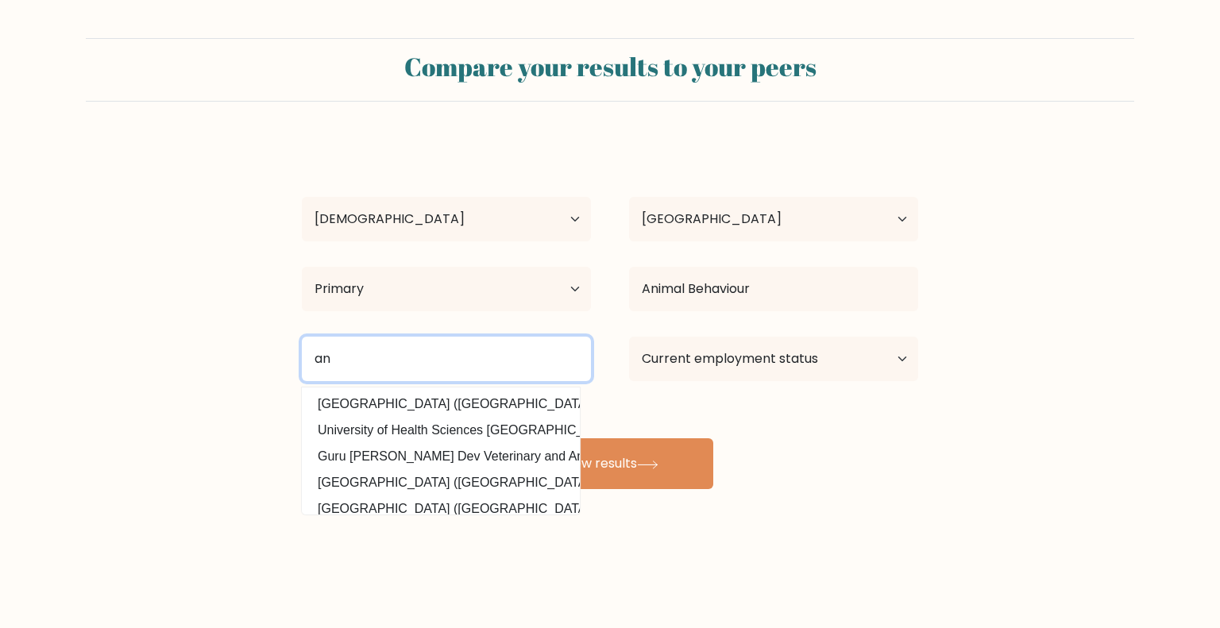
type input "a"
type input "i"
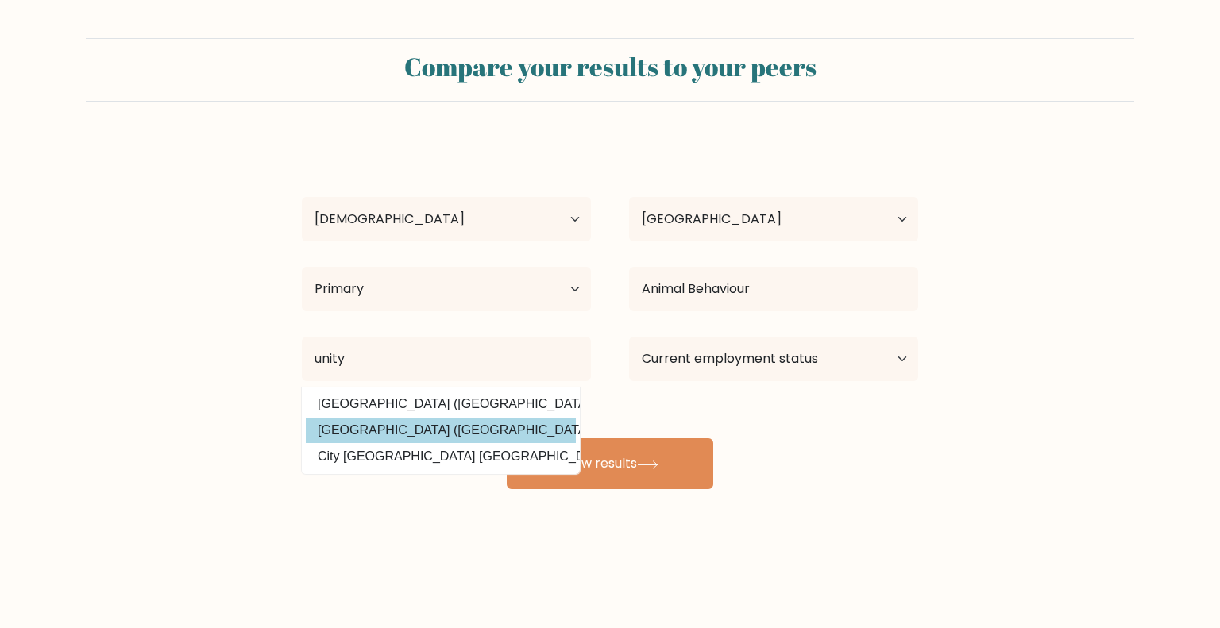
click at [374, 430] on option "Unity College (United States)" at bounding box center [441, 430] width 270 height 25
type input "Unity College"
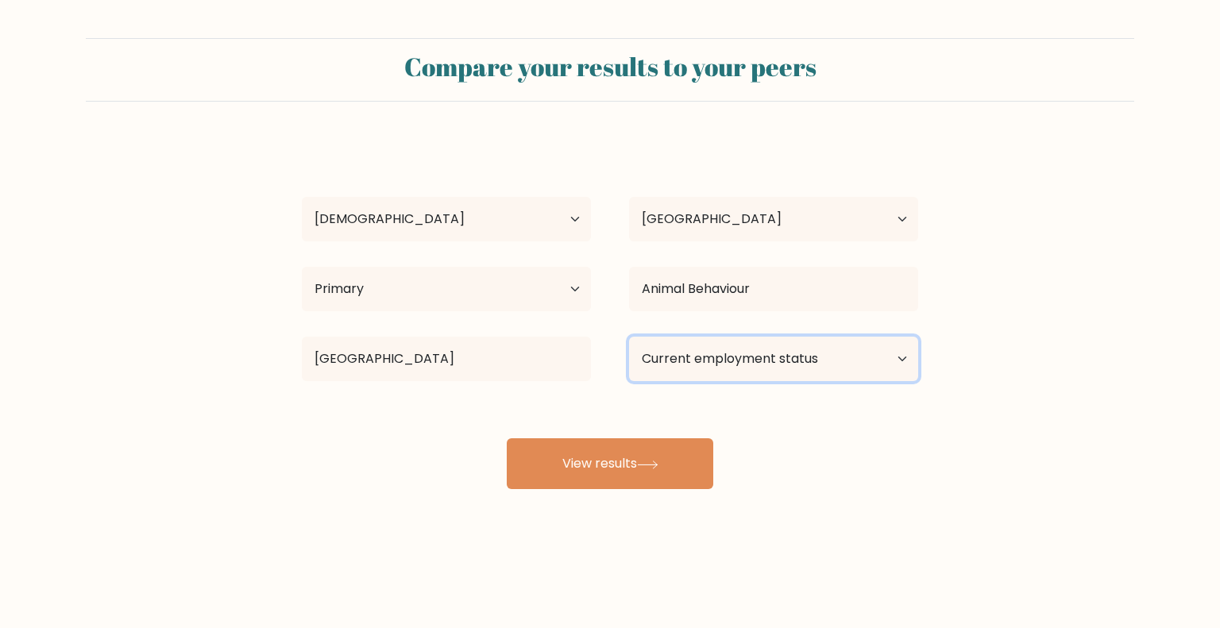
click at [883, 351] on select "Current employment status Employed Student Retired Other / prefer not to answer" at bounding box center [773, 359] width 289 height 44
select select "student"
click at [629, 337] on select "Current employment status Employed Student Retired Other / prefer not to answer" at bounding box center [773, 359] width 289 height 44
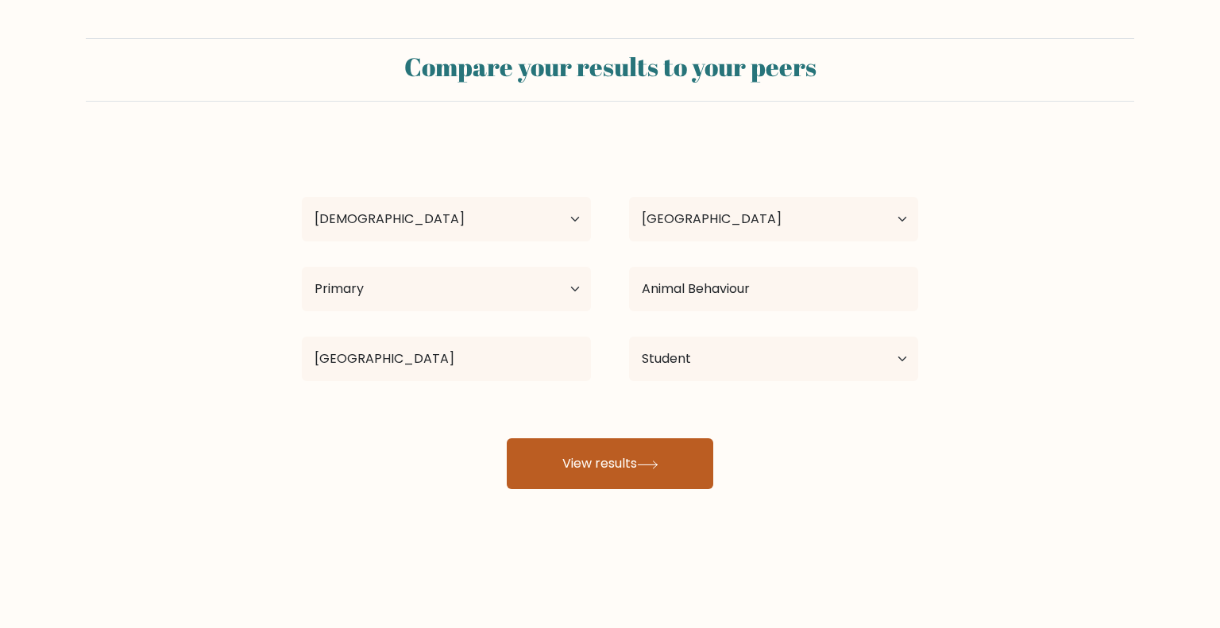
click at [630, 475] on button "View results" at bounding box center [610, 463] width 206 height 51
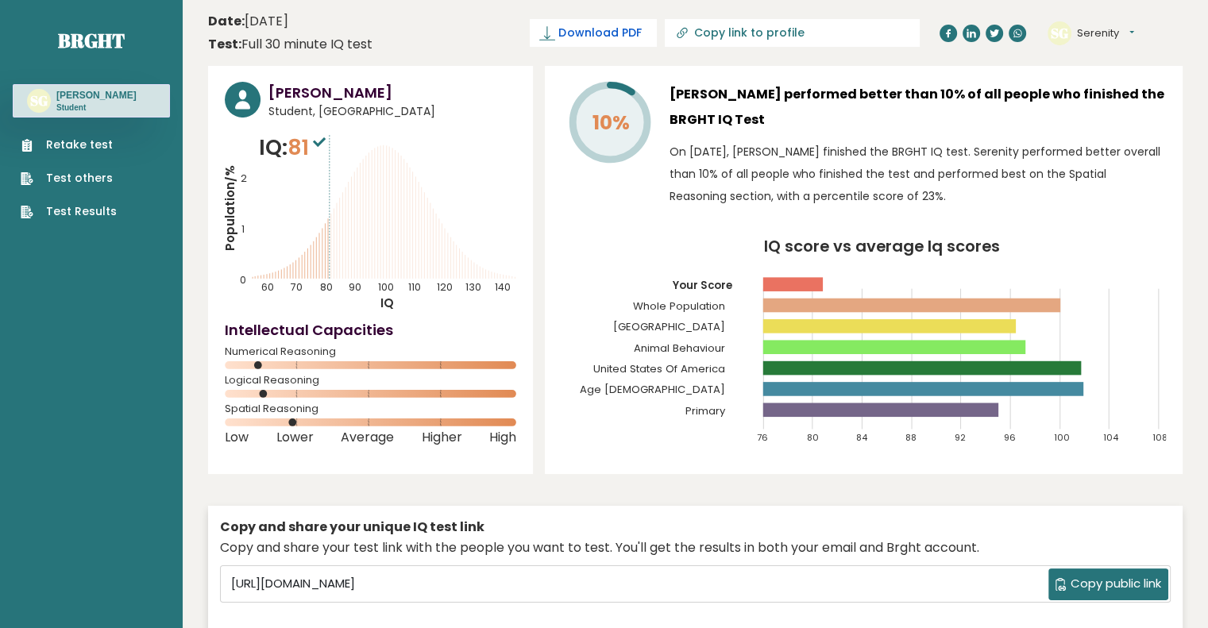
click at [641, 31] on span "Download PDF" at bounding box center [599, 33] width 83 height 17
click at [657, 34] on span "✓ Your PDF is downloaded..." at bounding box center [566, 33] width 180 height 28
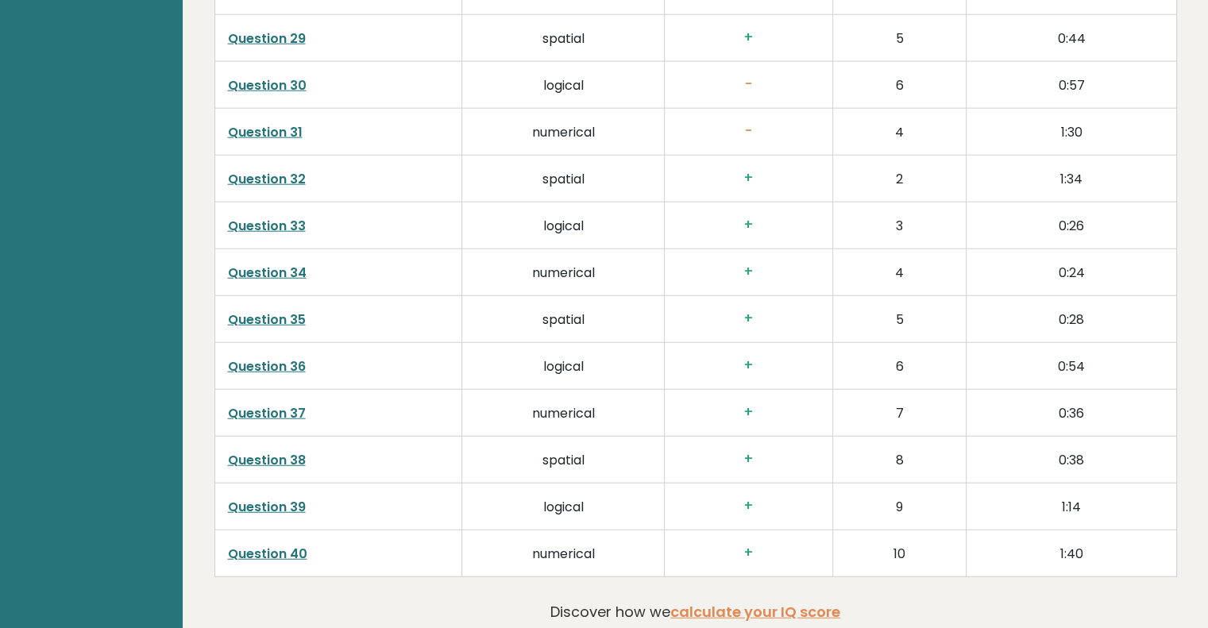
scroll to position [4081, 0]
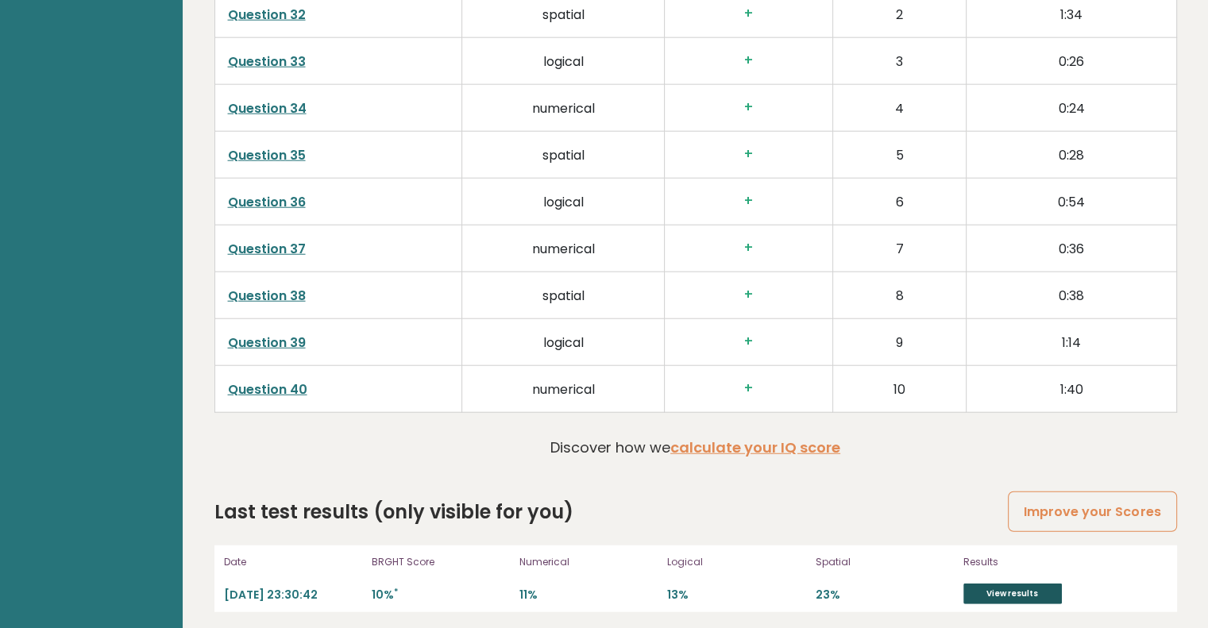
click at [984, 589] on link "View results" at bounding box center [1012, 594] width 98 height 21
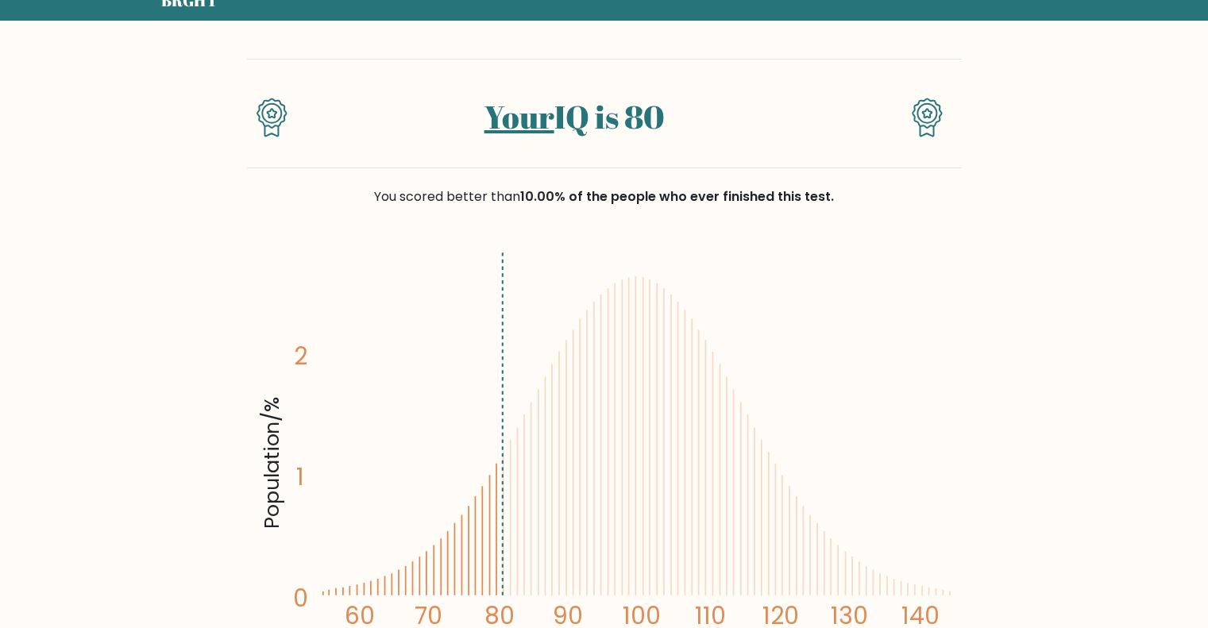
scroll to position [98, 0]
